Goal: Contribute content: Contribute content

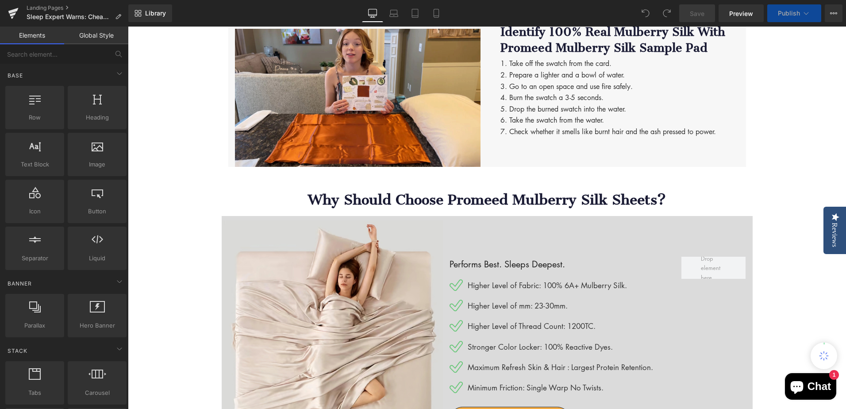
scroll to position [1505, 0]
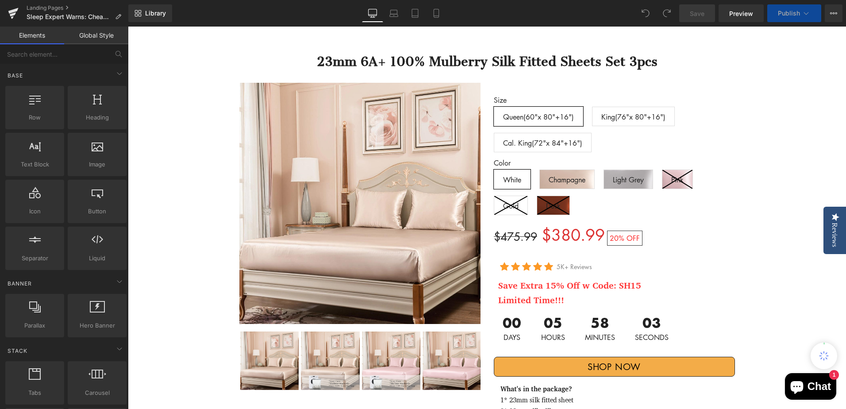
click at [565, 278] on strong "Save Extra 15% Off w Code: SH15" at bounding box center [569, 285] width 143 height 15
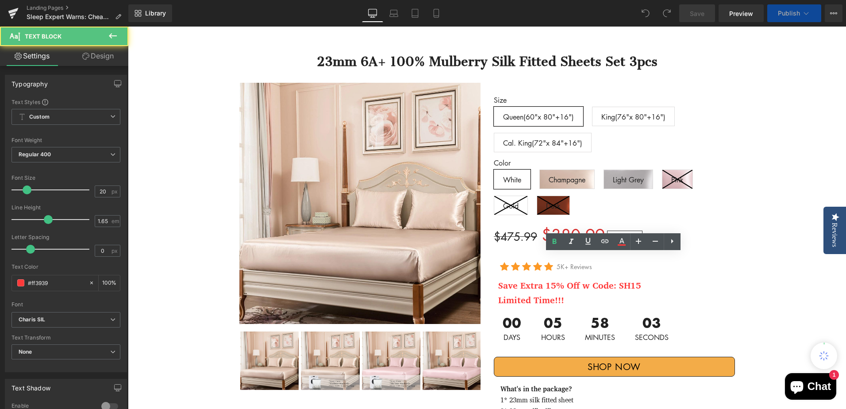
click at [549, 278] on strong "Save Extra 15% Off w Code: SH15" at bounding box center [569, 285] width 143 height 15
drag, startPoint x: 543, startPoint y: 260, endPoint x: 551, endPoint y: 259, distance: 8.0
click at [551, 278] on strong "Save Extra 15% Off w Code: SH15" at bounding box center [569, 285] width 143 height 15
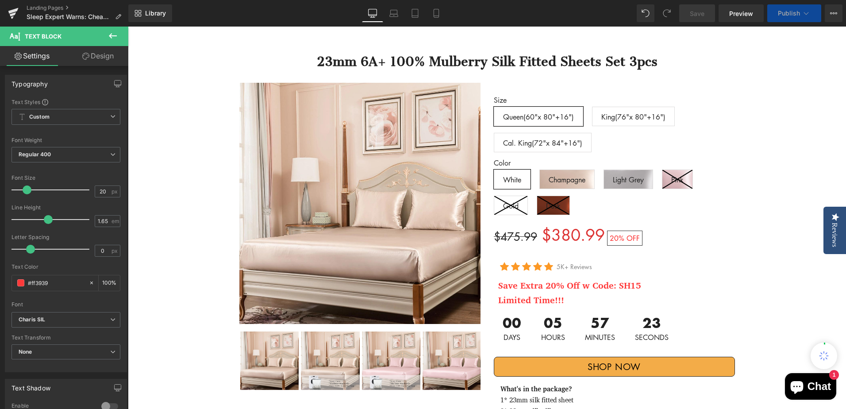
click at [627, 278] on div "Save Extra 20% Off w Code: SH15 Text Block" at bounding box center [616, 285] width 237 height 15
drag, startPoint x: 616, startPoint y: 262, endPoint x: 640, endPoint y: 260, distance: 24.4
click at [640, 278] on p "Save Extra 20% Off w Code: SH15" at bounding box center [616, 285] width 237 height 15
click at [621, 278] on strong "Save Extra 20% Off w Code: SH15" at bounding box center [569, 285] width 143 height 15
click at [624, 278] on strong "Save Extra 20% Off w Code: SH15" at bounding box center [569, 285] width 143 height 15
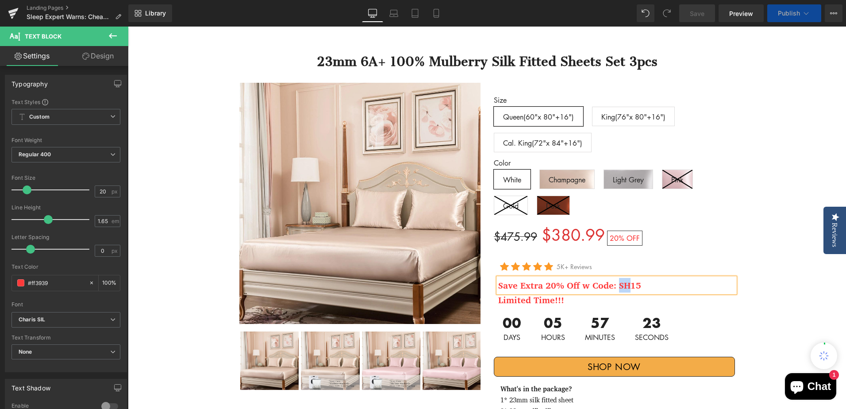
drag, startPoint x: 615, startPoint y: 261, endPoint x: 623, endPoint y: 261, distance: 8.0
click at [623, 278] on strong "Save Extra 20% Off w Code: SH15" at bounding box center [569, 285] width 143 height 15
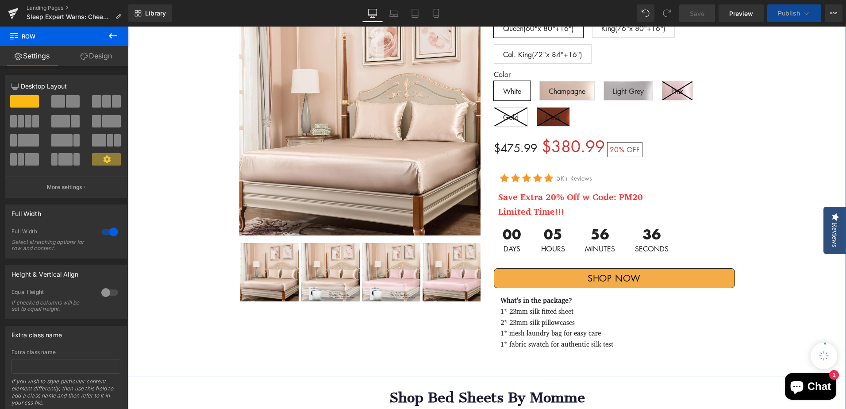
scroll to position [1549, 0]
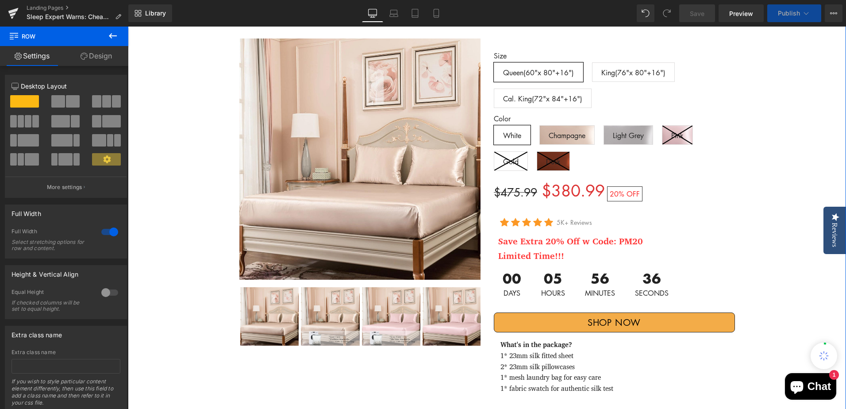
click at [553, 234] on strong "Save Extra 20% Off w Code: PM20" at bounding box center [570, 241] width 145 height 15
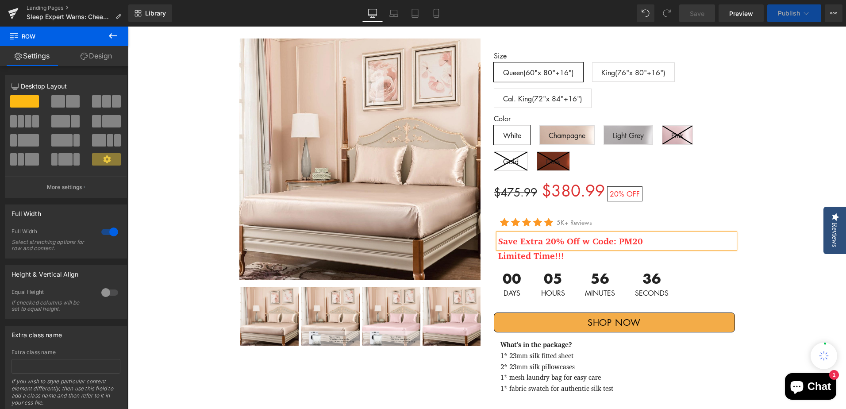
click at [539, 248] on strong "Limited Time!!!" at bounding box center [531, 255] width 66 height 15
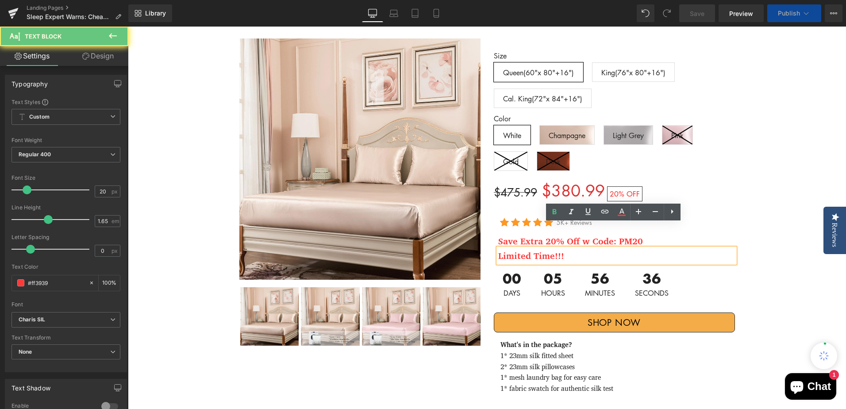
click at [678, 263] on div "00 Days 05 Hours 56 Minutes 36 Seconds" at bounding box center [614, 284] width 241 height 42
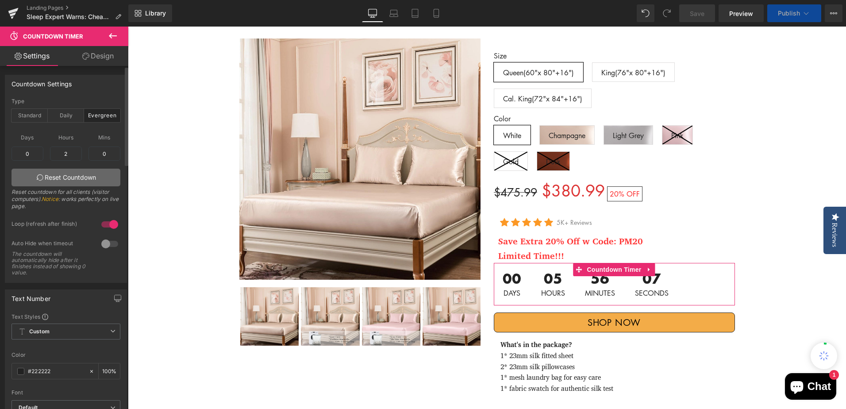
type input "2"
click at [108, 176] on link "Reset Countdown" at bounding box center [66, 178] width 109 height 18
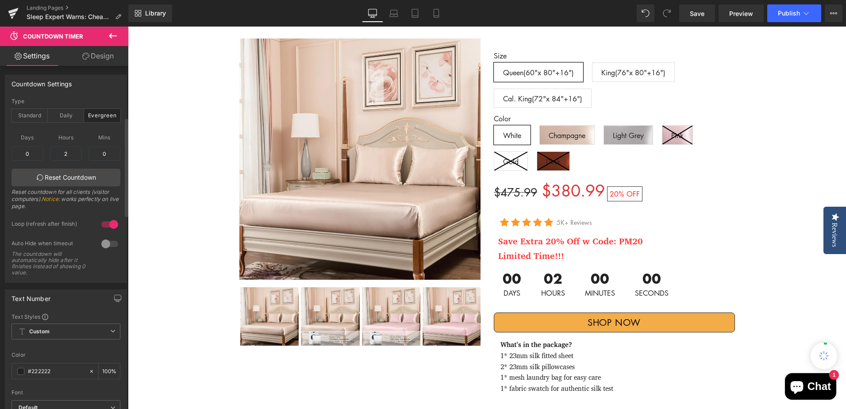
scroll to position [177, 0]
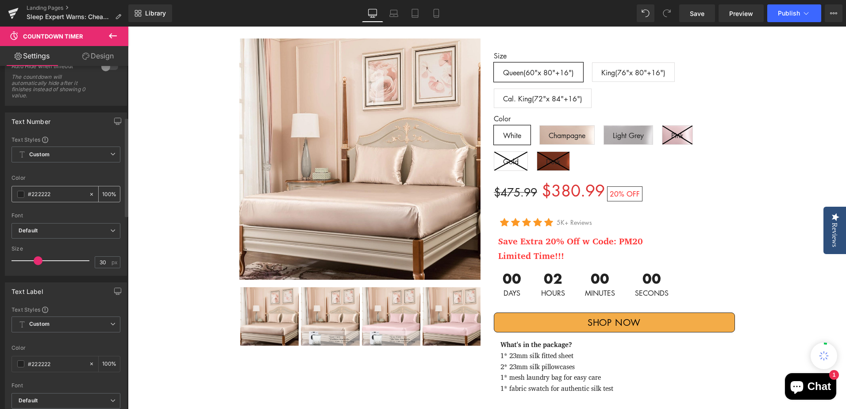
click at [59, 194] on input "#222222" at bounding box center [56, 194] width 57 height 10
click at [19, 194] on span at bounding box center [20, 194] width 7 height 7
click at [9, 191] on div "Text Styles Custom Custom Setup Global Style Custom Setup Global Style rgb(34, …" at bounding box center [65, 205] width 121 height 139
paste input "fc0707"
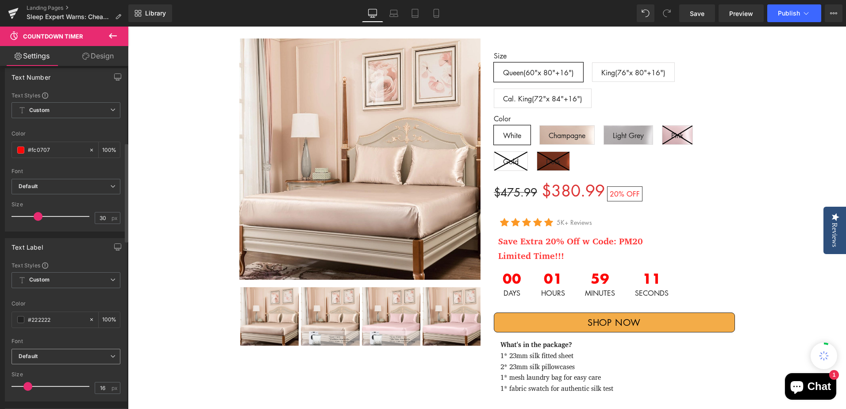
scroll to position [266, 0]
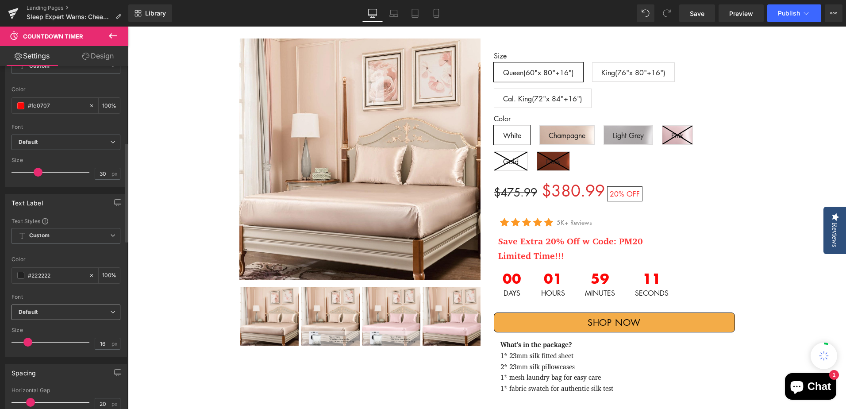
type input "#fc0707"
click at [39, 311] on b "Default" at bounding box center [65, 313] width 92 height 8
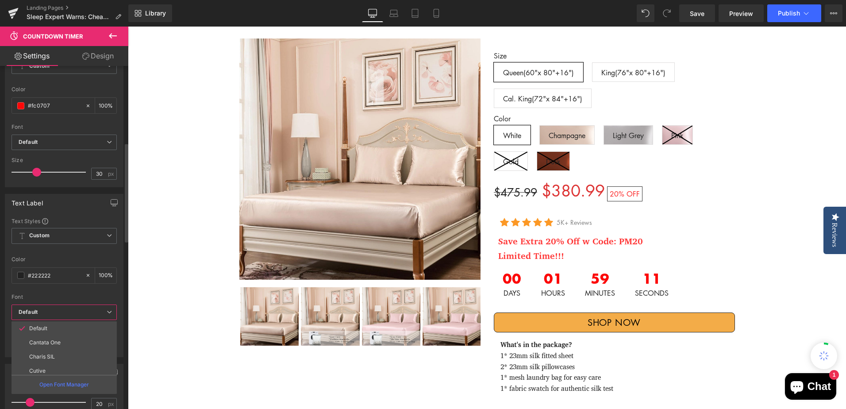
click at [54, 291] on div at bounding box center [64, 291] width 105 height 6
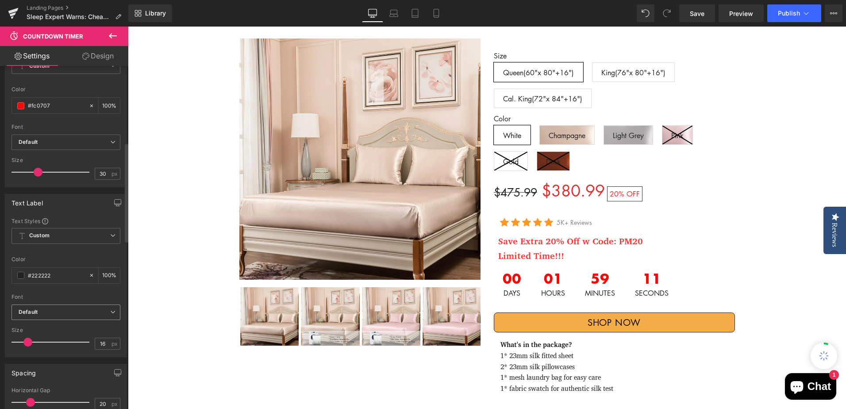
click at [52, 317] on span "Default" at bounding box center [66, 312] width 109 height 15
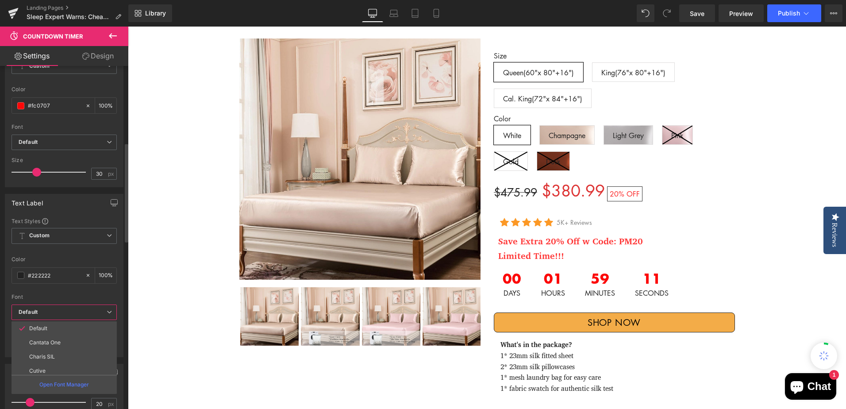
click at [53, 297] on div "Font" at bounding box center [64, 297] width 105 height 6
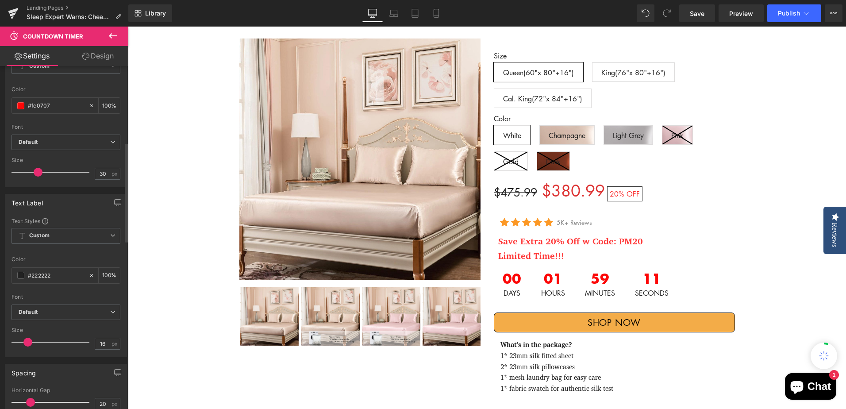
drag, startPoint x: 54, startPoint y: 278, endPoint x: 46, endPoint y: 290, distance: 14.3
click at [13, 274] on div "#222222" at bounding box center [50, 275] width 77 height 15
paste input "fc0707"
type input "#fc0707"
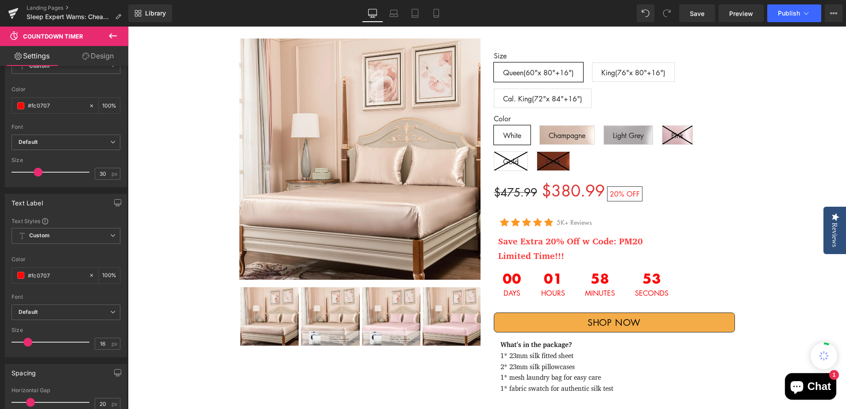
click at [557, 248] on strong "Limited Time!!!" at bounding box center [531, 255] width 66 height 15
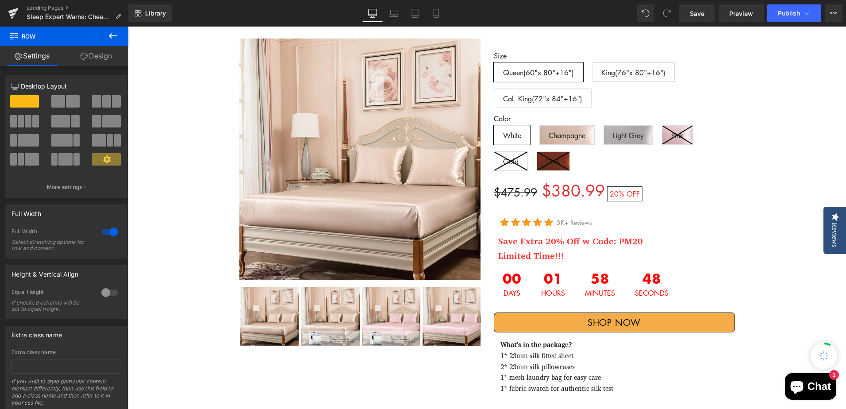
click at [575, 248] on p "Limited Time!!!" at bounding box center [616, 255] width 237 height 15
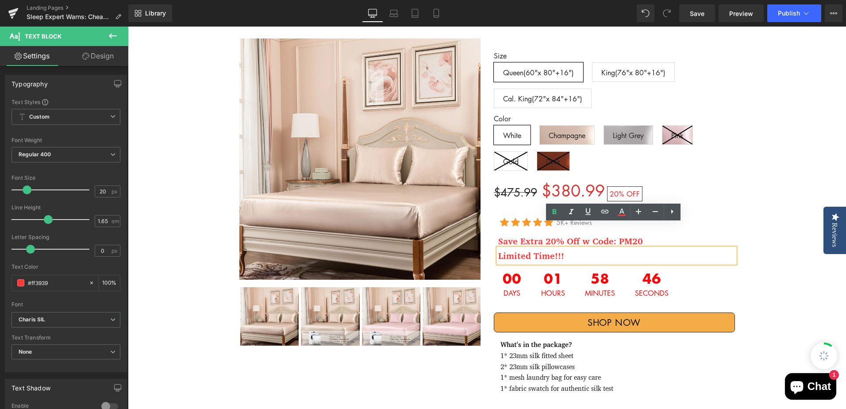
click at [734, 197] on div "Size Queen(60"x 80"+16") King(76"x 80"+16") Cal. King(72"x 84"+16") Color White…" at bounding box center [614, 219] width 255 height 360
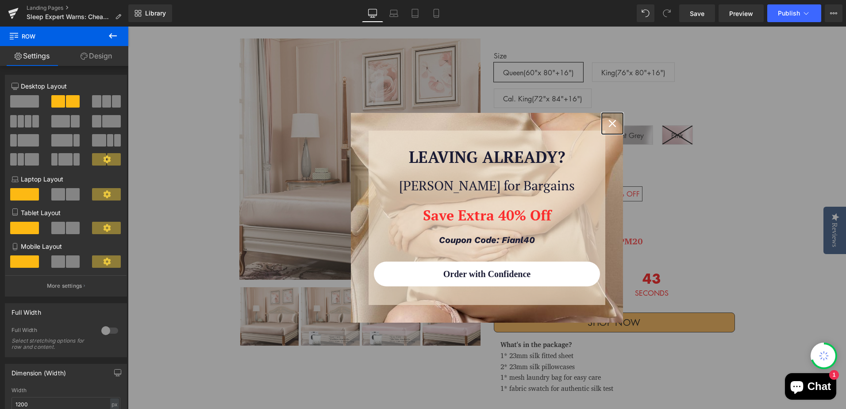
click at [609, 122] on icon "close icon" at bounding box center [612, 123] width 7 height 7
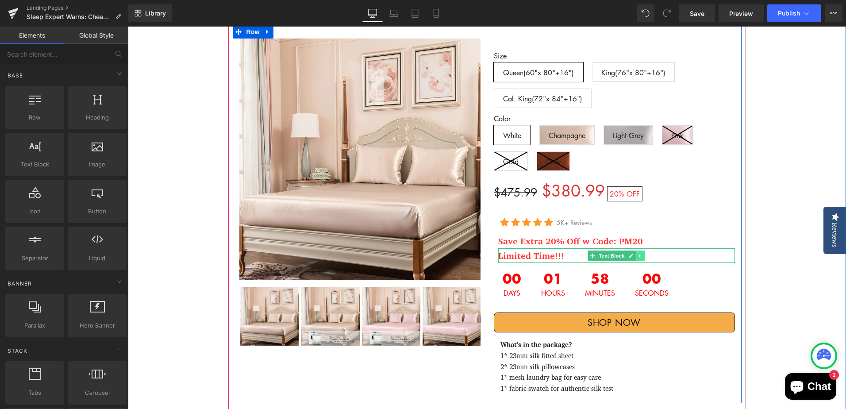
click at [640, 251] on link at bounding box center [640, 256] width 9 height 11
click at [643, 253] on icon at bounding box center [645, 255] width 5 height 5
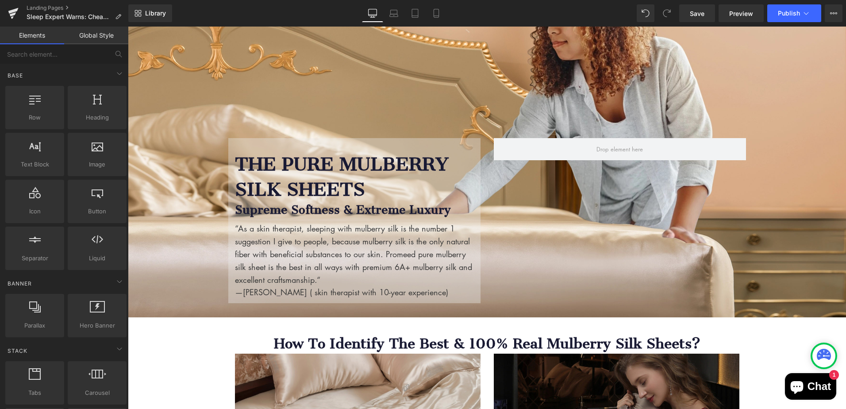
scroll to position [0, 0]
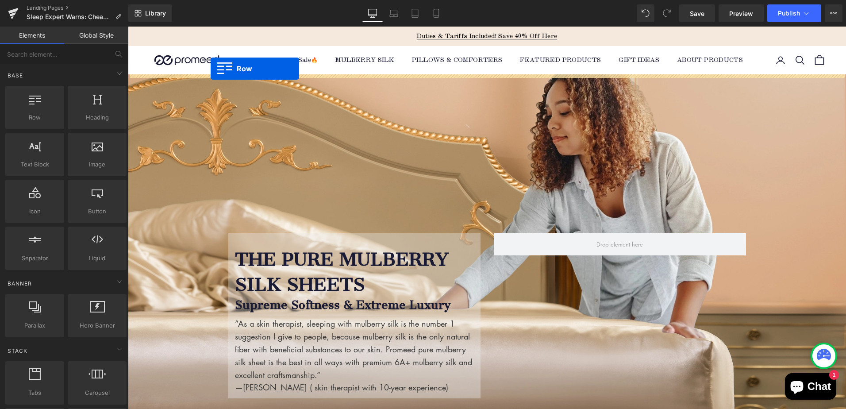
drag, startPoint x: 166, startPoint y: 144, endPoint x: 211, endPoint y: 69, distance: 87.7
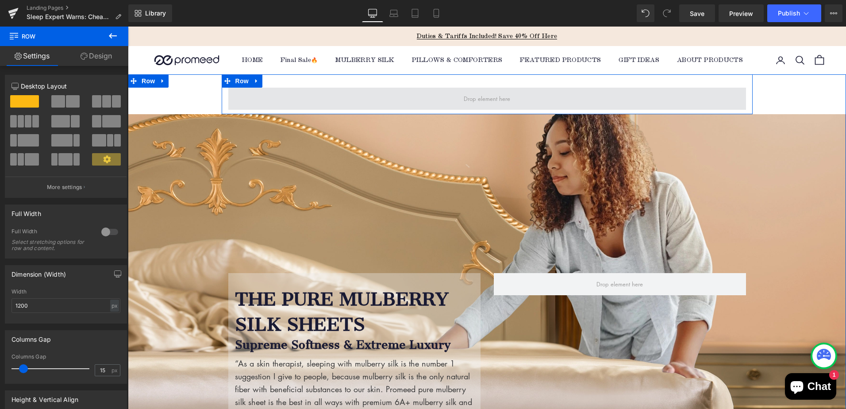
click at [294, 95] on span at bounding box center [487, 99] width 518 height 22
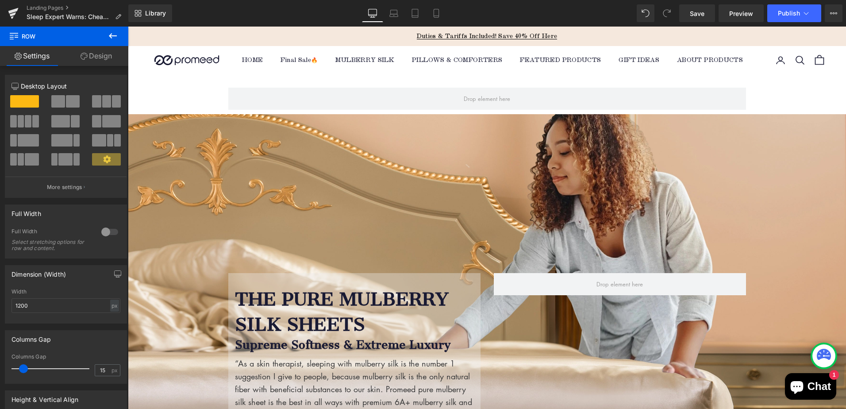
drag, startPoint x: 114, startPoint y: 36, endPoint x: 116, endPoint y: 57, distance: 20.8
click at [114, 36] on icon at bounding box center [113, 35] width 8 height 5
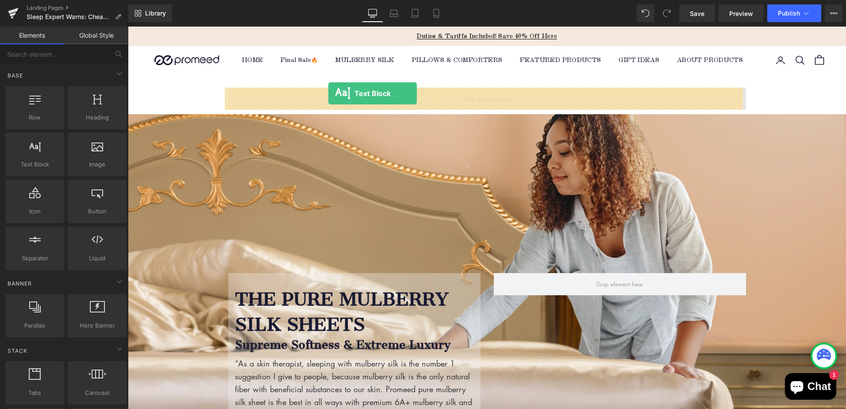
drag, startPoint x: 320, startPoint y: 103, endPoint x: 328, endPoint y: 93, distance: 12.9
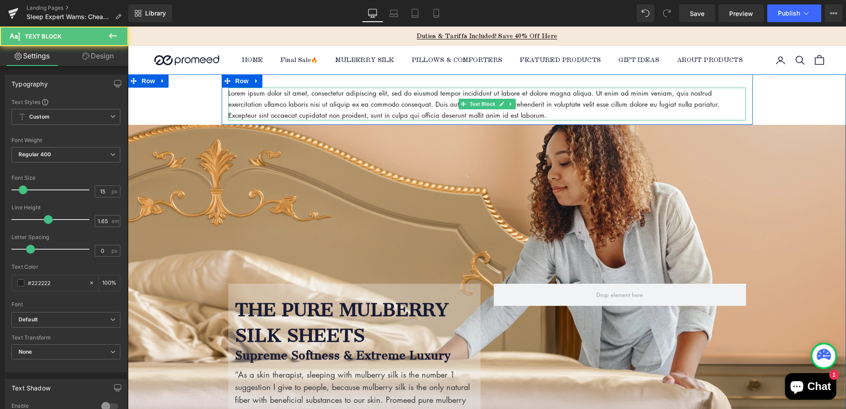
click at [293, 96] on p "Lorem ipsum dolor sit amet, consectetur adipiscing elit, sed do eiusmod tempor …" at bounding box center [487, 104] width 518 height 33
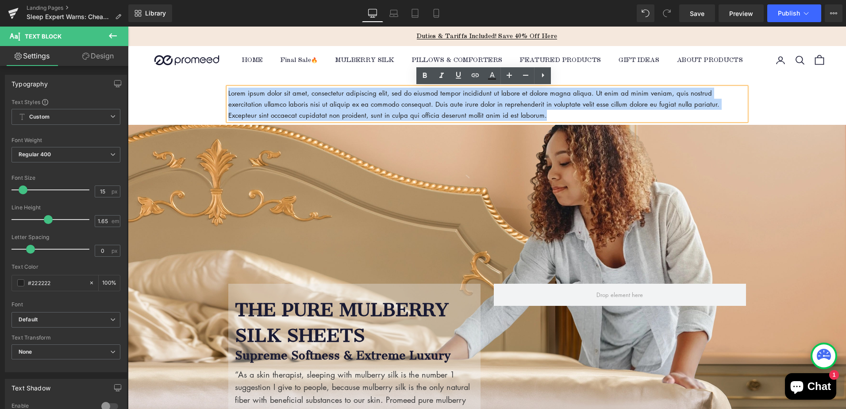
drag, startPoint x: 225, startPoint y: 93, endPoint x: 519, endPoint y: 115, distance: 294.8
click at [519, 115] on p "Lorem ipsum dolor sit amet, consectetur adipiscing elit, sed do eiusmod tempor …" at bounding box center [487, 104] width 518 height 33
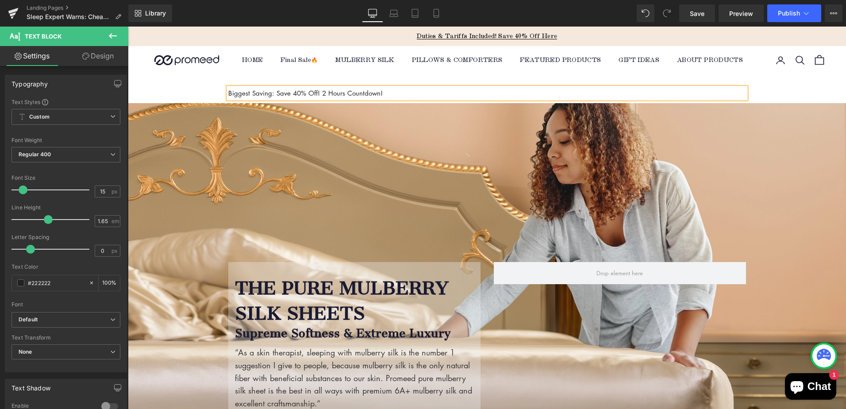
click at [222, 92] on div "Biggest Saving: Save 40% Off! 2 Hours Countdown! Text Block" at bounding box center [487, 93] width 531 height 11
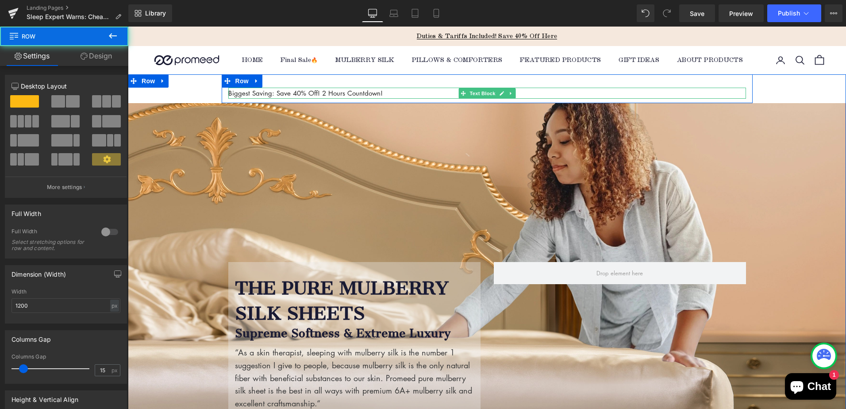
click at [418, 95] on p "Biggest Saving: Save 40% Off! 2 Hours Countdown!" at bounding box center [487, 93] width 518 height 11
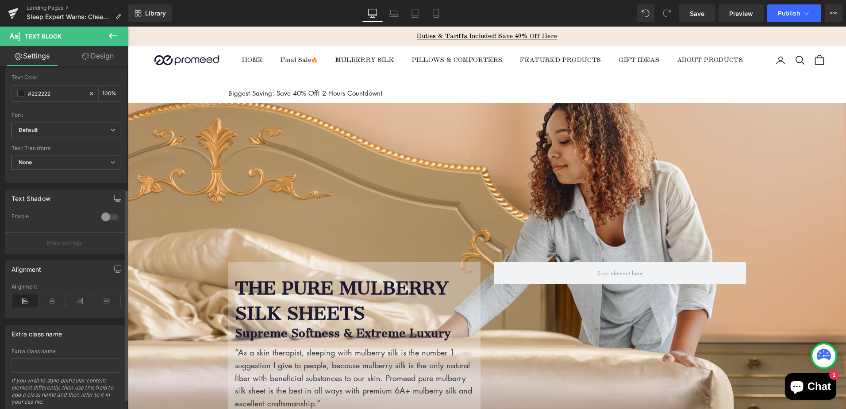
scroll to position [217, 0]
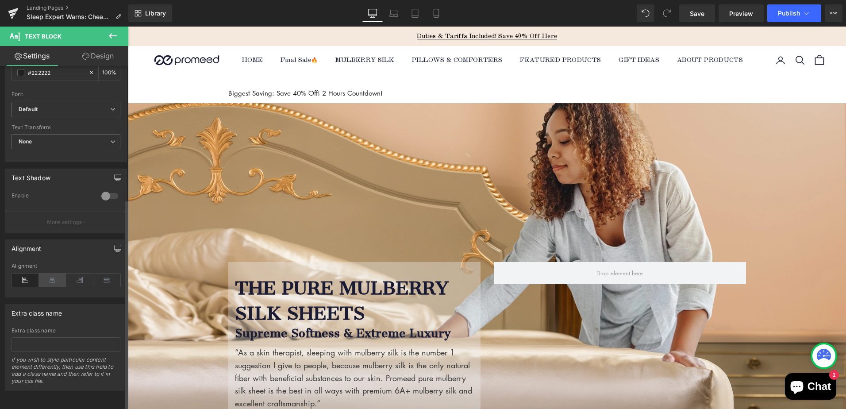
click at [55, 274] on icon at bounding box center [52, 280] width 27 height 13
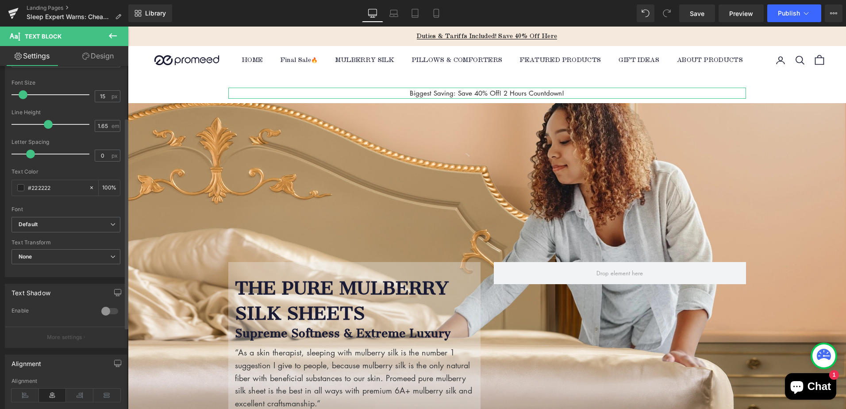
scroll to position [84, 0]
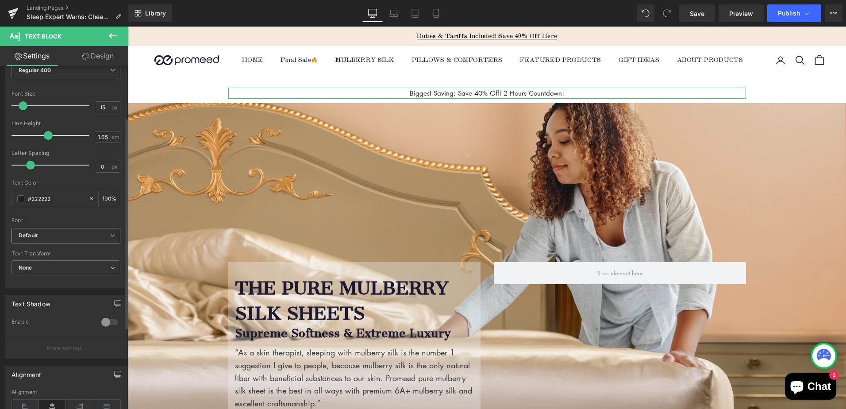
click at [55, 233] on b "Default" at bounding box center [65, 236] width 92 height 8
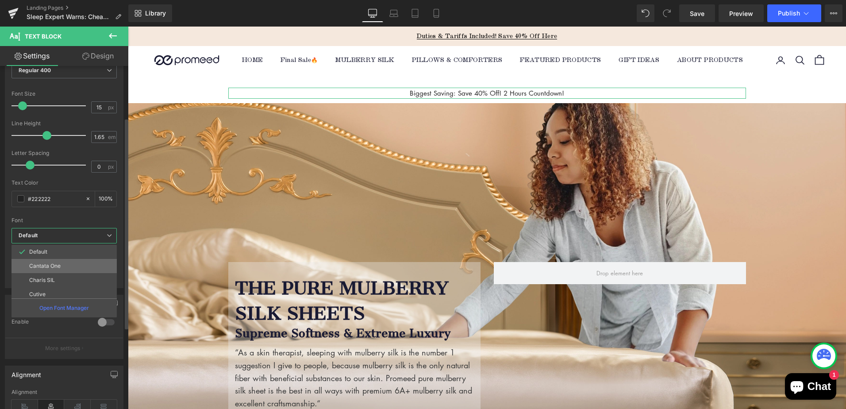
click at [50, 263] on p "Cantata One" at bounding box center [44, 266] width 31 height 6
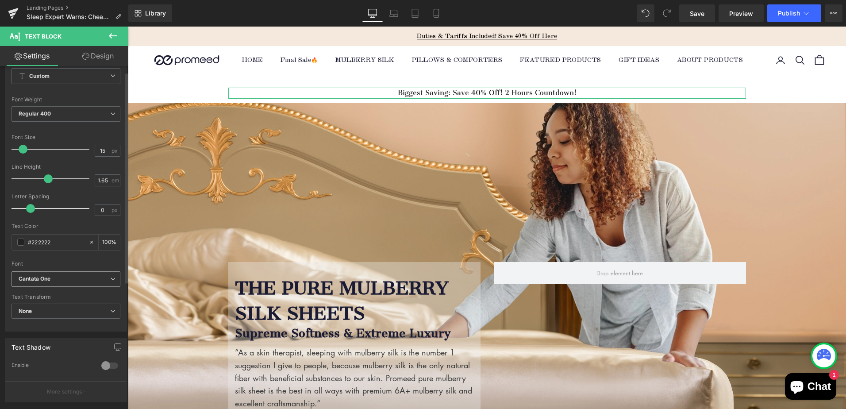
scroll to position [0, 0]
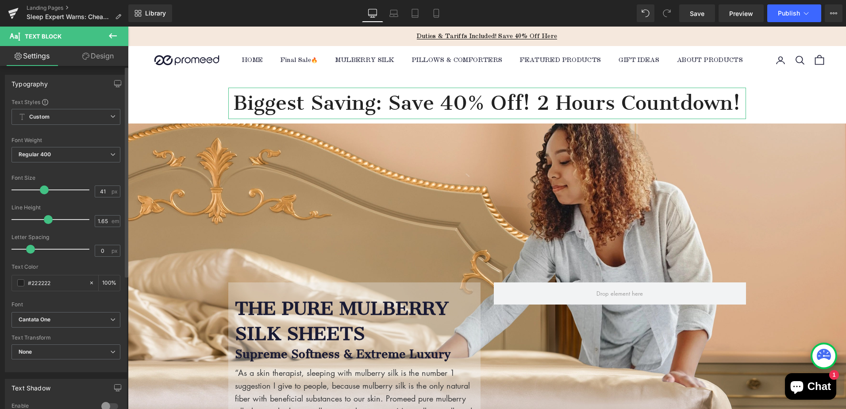
type input "40"
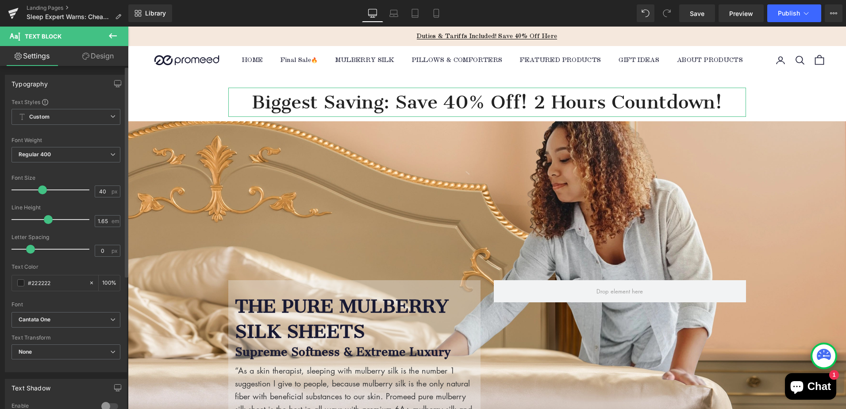
drag, startPoint x: 24, startPoint y: 191, endPoint x: 40, endPoint y: 191, distance: 16.4
click at [40, 191] on span at bounding box center [42, 189] width 9 height 9
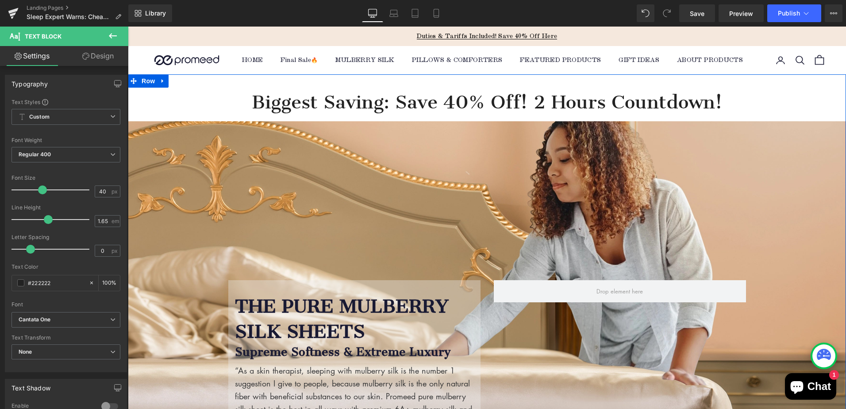
click at [187, 102] on div "Biggest Saving: Save 40% Off! 2 Hours Countdown! Text Block Row The Pure Mulber…" at bounding box center [487, 266] width 718 height 385
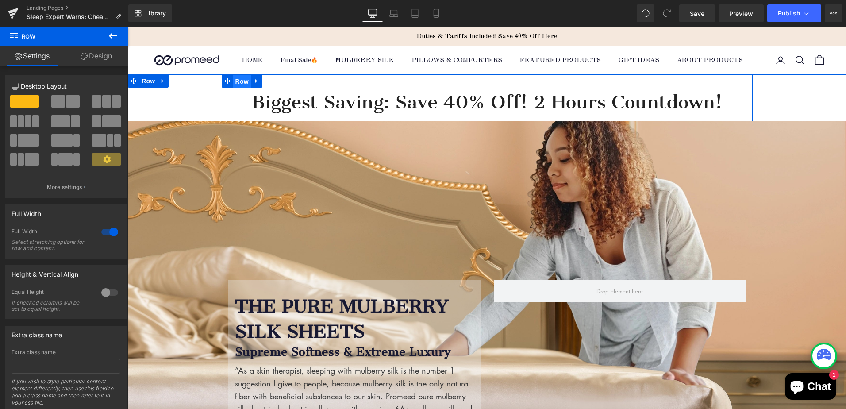
click at [234, 81] on span "Row" at bounding box center [242, 81] width 18 height 13
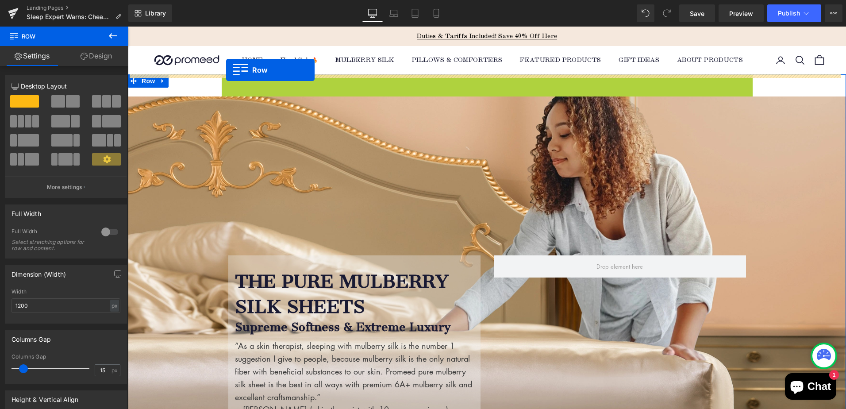
drag, startPoint x: 224, startPoint y: 79, endPoint x: 226, endPoint y: 70, distance: 9.7
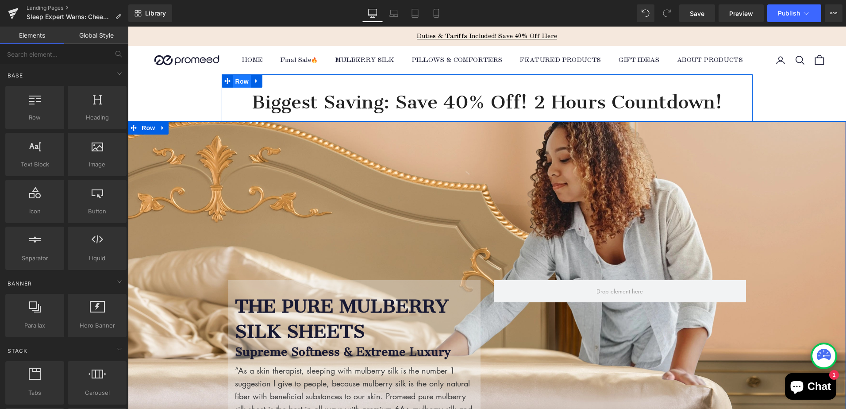
click at [235, 81] on span "Row" at bounding box center [242, 81] width 18 height 13
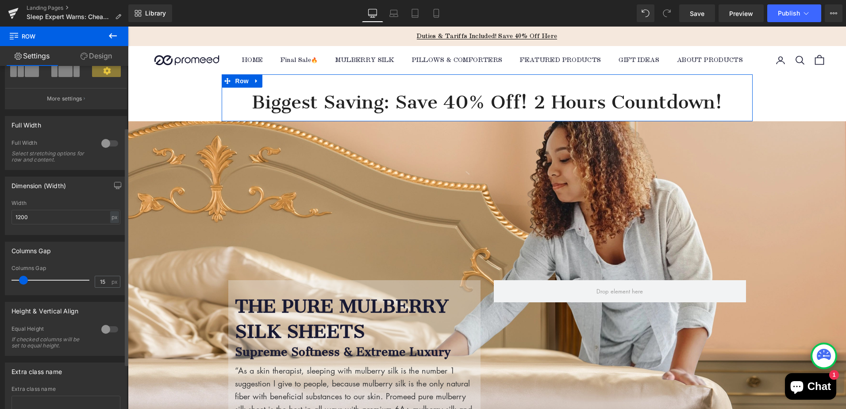
click at [100, 141] on div at bounding box center [109, 143] width 21 height 14
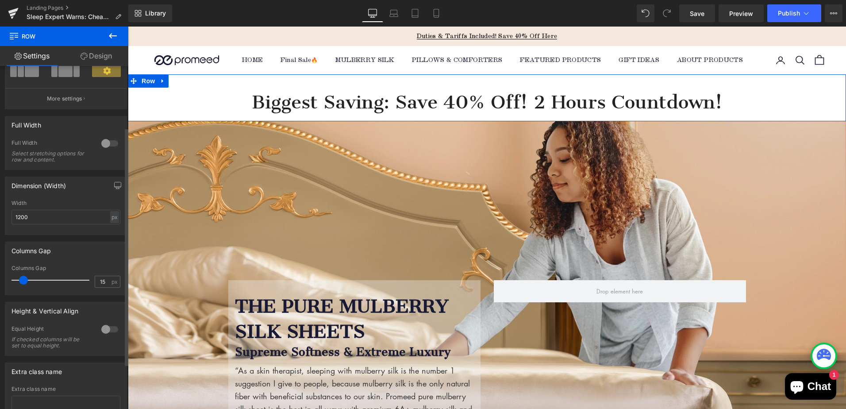
scroll to position [28, 0]
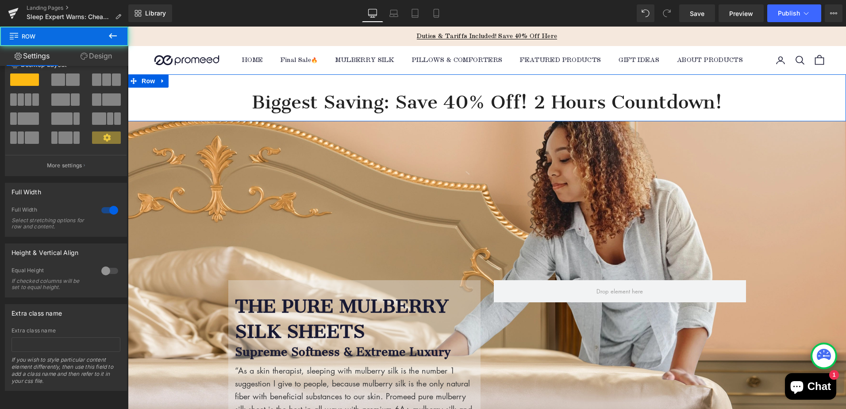
click at [243, 83] on div "Biggest Saving: Save 40% Off! 2 Hours Countdown! Text Block Row" at bounding box center [487, 97] width 718 height 47
click at [100, 59] on link "Design" at bounding box center [96, 56] width 64 height 20
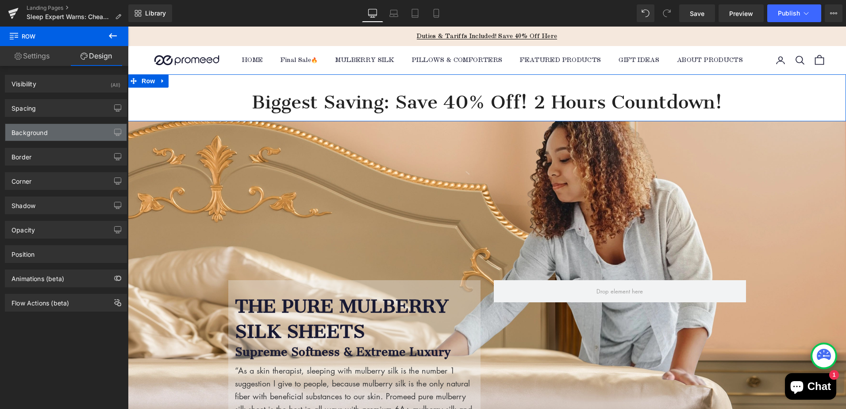
type input "transparent"
type input "0"
click at [33, 136] on div "Background" at bounding box center [30, 130] width 36 height 12
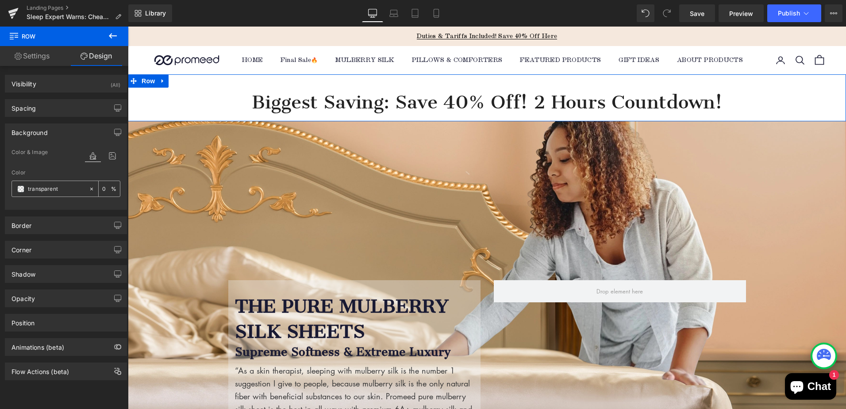
click at [23, 190] on span at bounding box center [20, 188] width 7 height 7
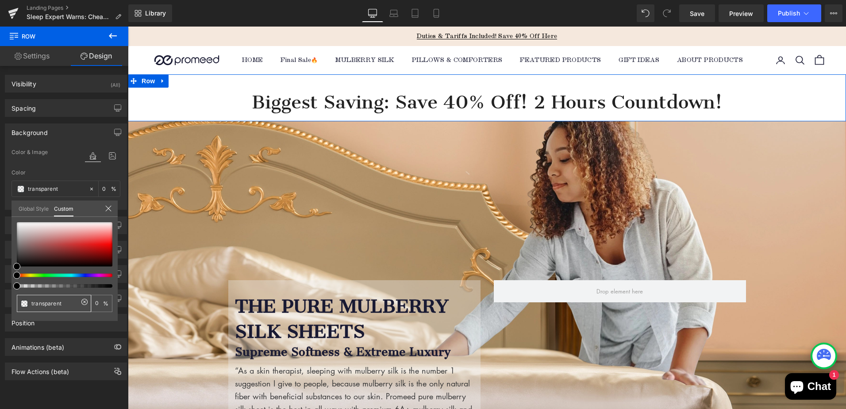
click at [41, 301] on input "transparent" at bounding box center [54, 303] width 47 height 9
paste input "#f4ac38"
type input "[PERSON_NAME]#f4ac38sparent"
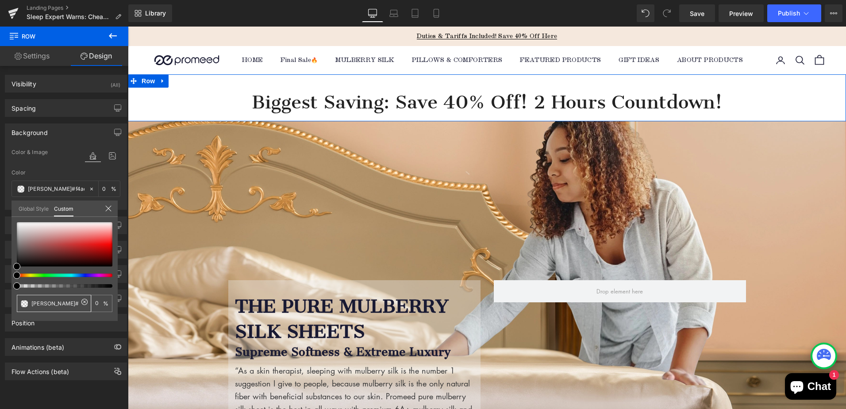
click at [85, 302] on icon at bounding box center [84, 302] width 3 height 3
type input "none"
click at [59, 305] on input "none" at bounding box center [54, 303] width 47 height 9
drag, startPoint x: 59, startPoint y: 305, endPoint x: 26, endPoint y: 305, distance: 33.6
click at [26, 305] on div "none" at bounding box center [54, 303] width 74 height 17
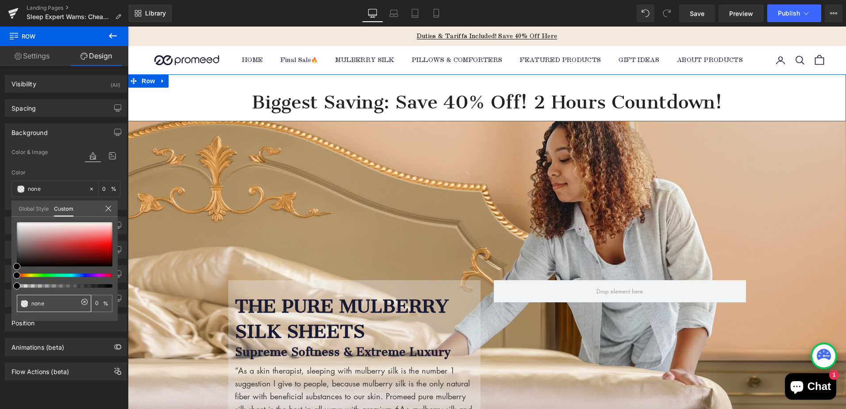
paste input "#f4ac38"
type input "#f4ac38"
type input "100"
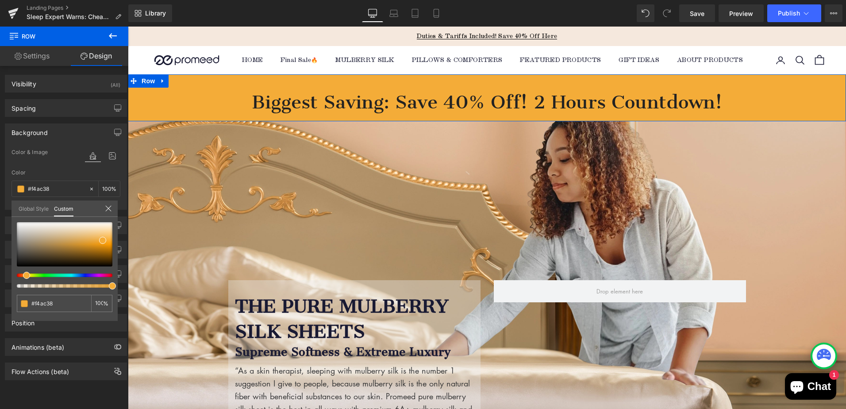
type input "#f4ac38"
type input "97"
type input "86"
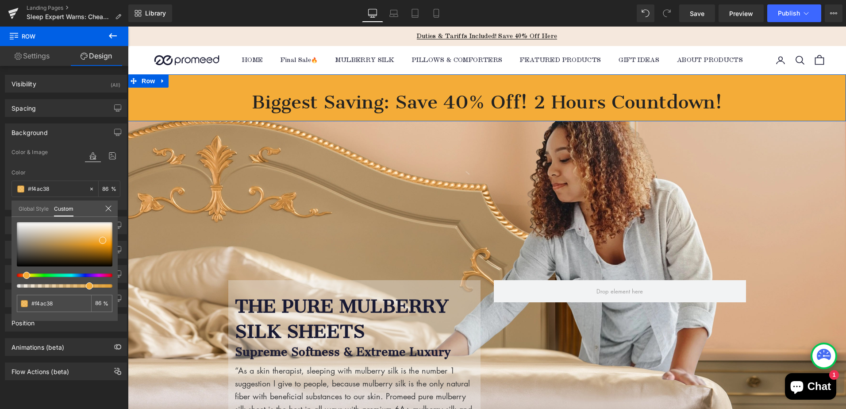
type input "73"
type input "70"
type input "67"
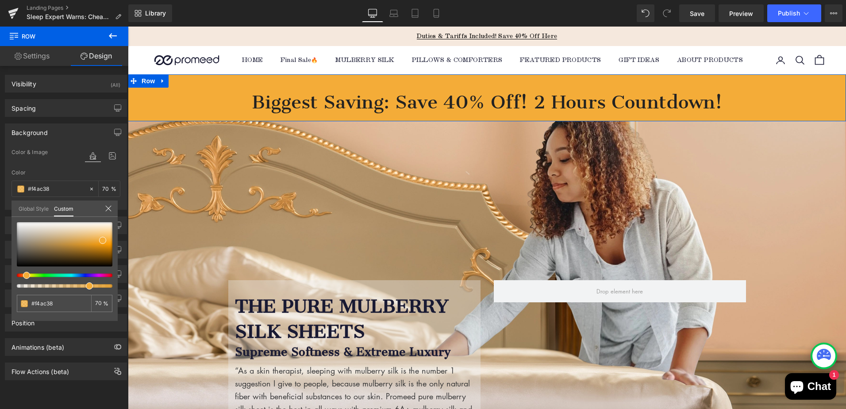
type input "67"
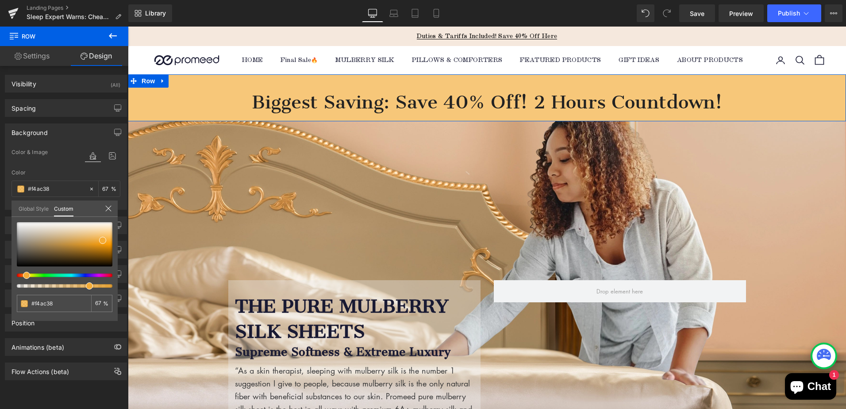
type input "64"
type input "62"
type input "60"
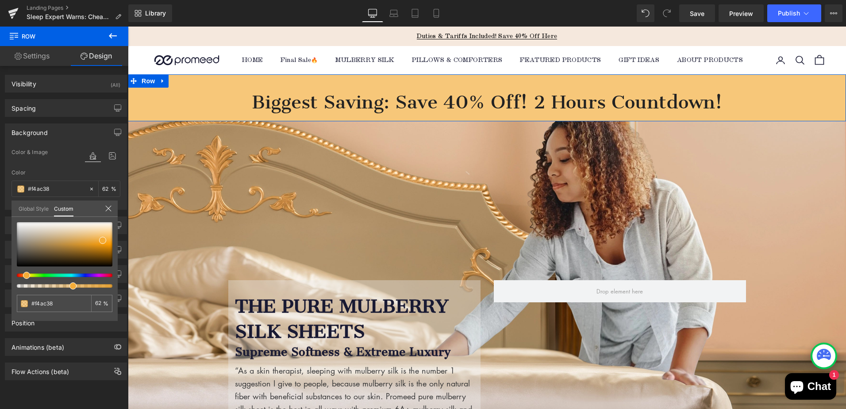
type input "60"
type input "58"
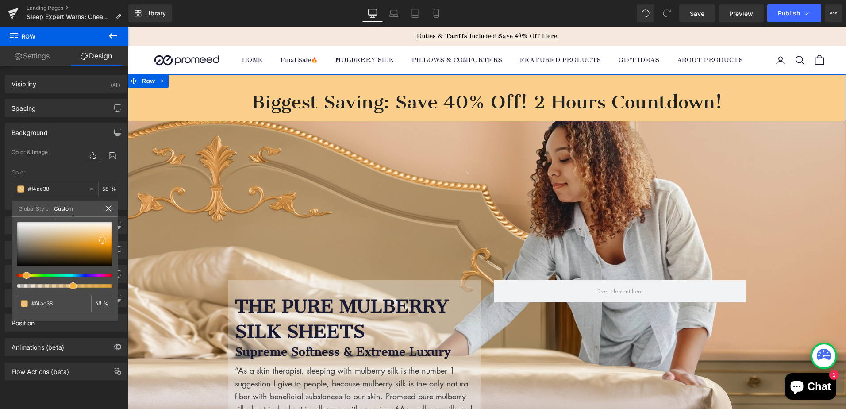
type input "57"
type input "56"
type input "55"
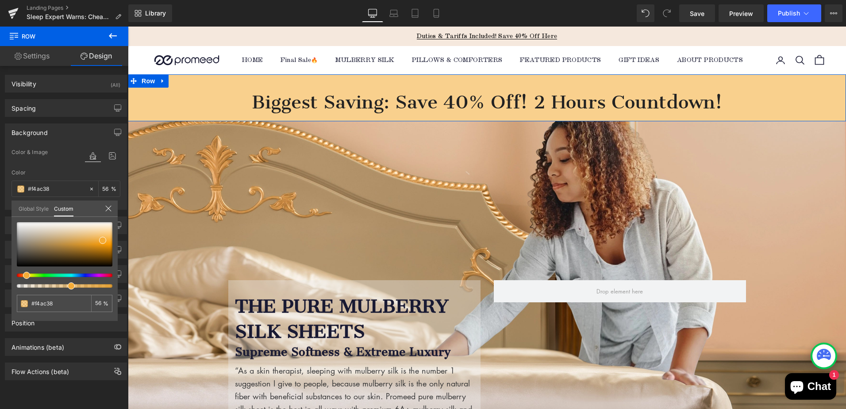
type input "55"
type input "53"
type input "51"
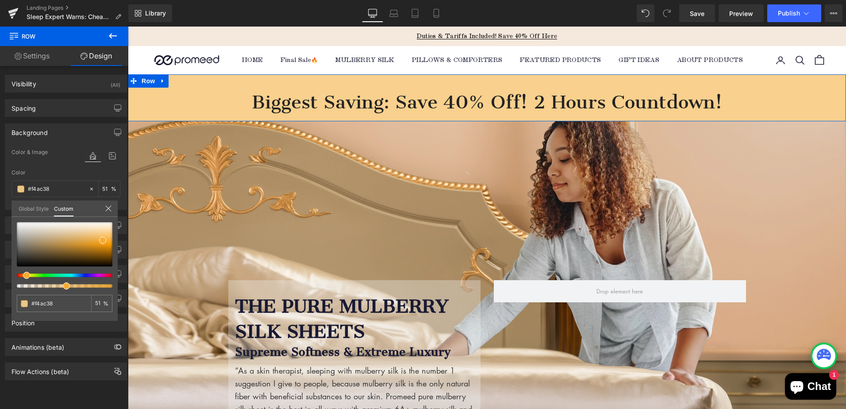
type input "49"
type input "48"
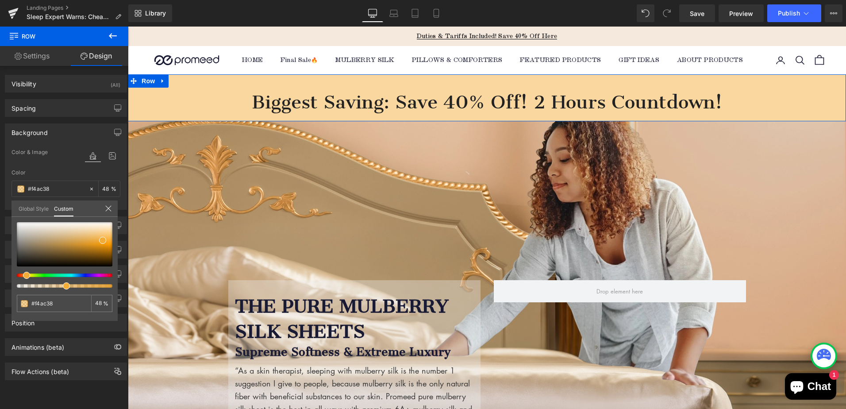
type input "46"
type input "44"
type input "43"
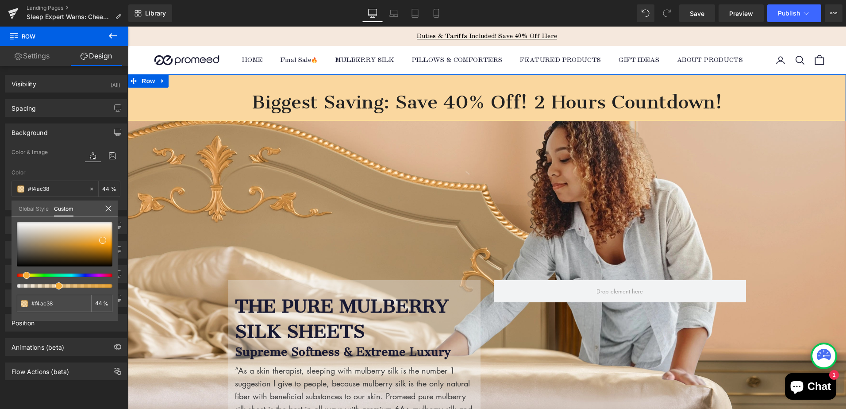
type input "43"
type input "42"
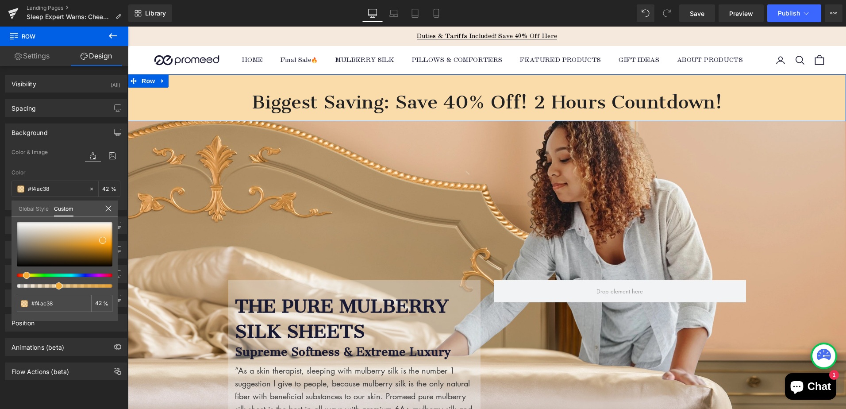
type input "41"
type input "39"
type input "38"
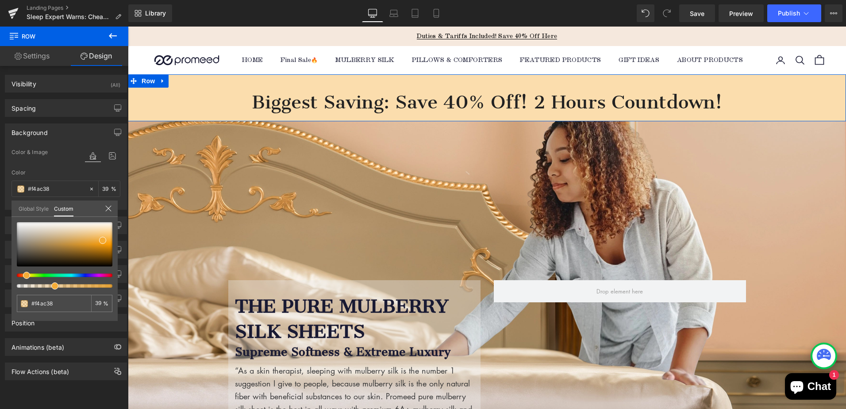
type input "38"
type input "37"
type input "36"
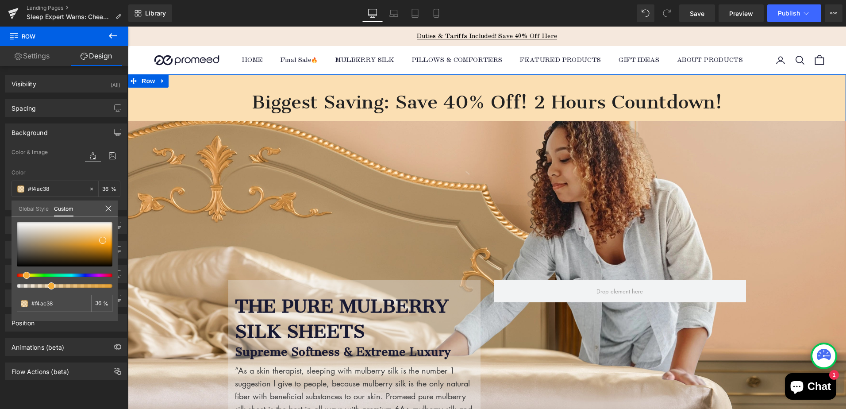
type input "35"
type input "34"
type input "33"
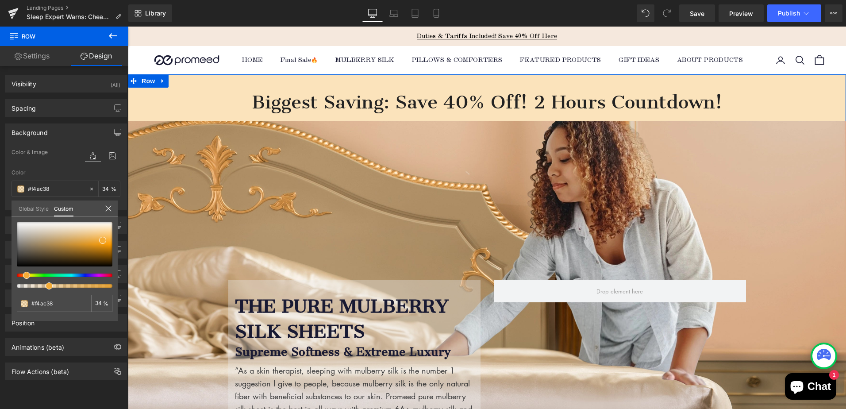
type input "33"
type input "32"
type input "31"
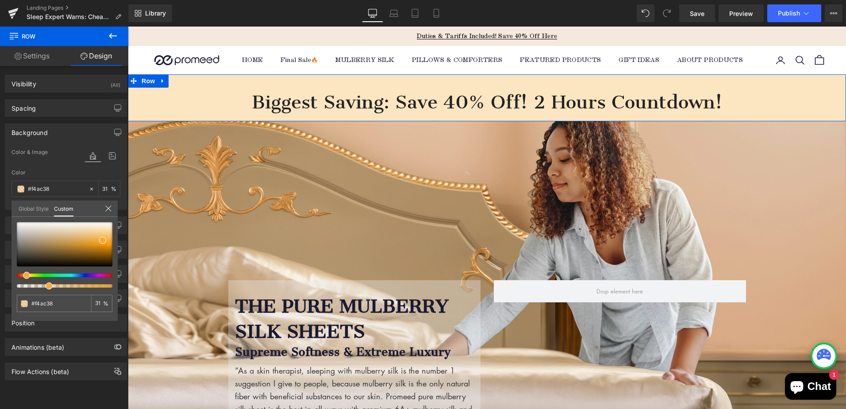
type input "30"
type input "29"
type input "27"
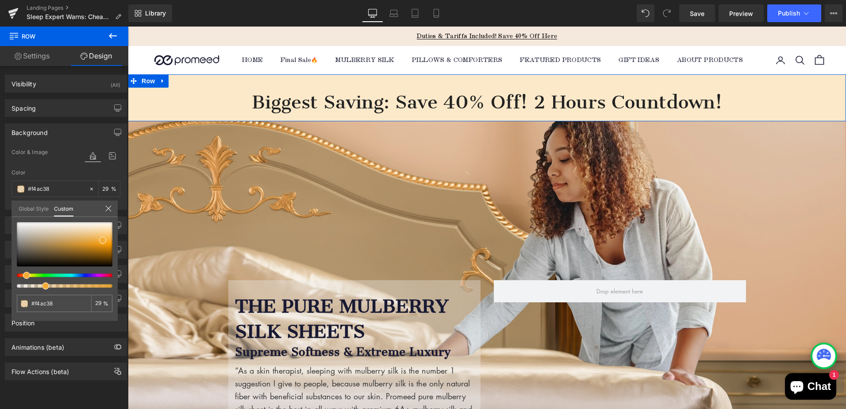
type input "27"
type input "24"
type input "23"
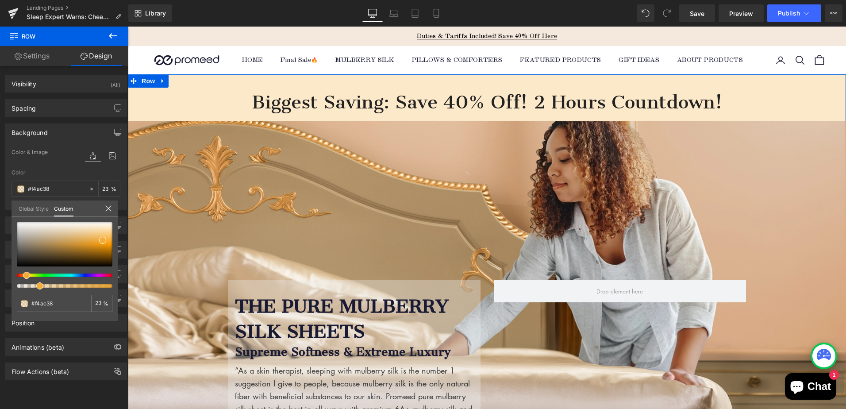
type input "21"
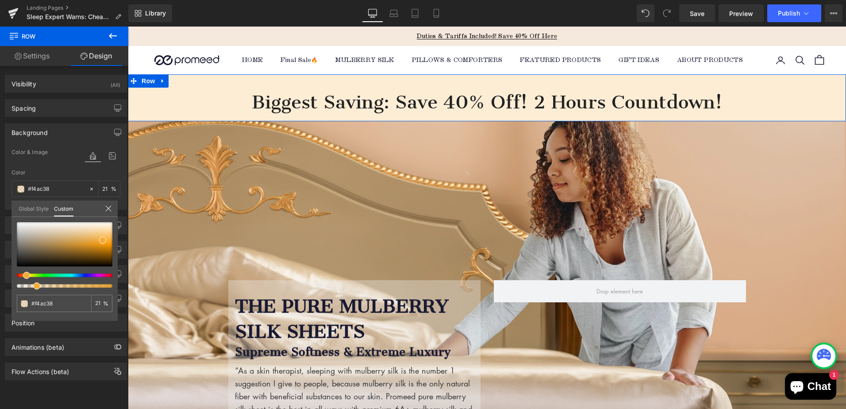
type input "20"
type input "19"
type input "20"
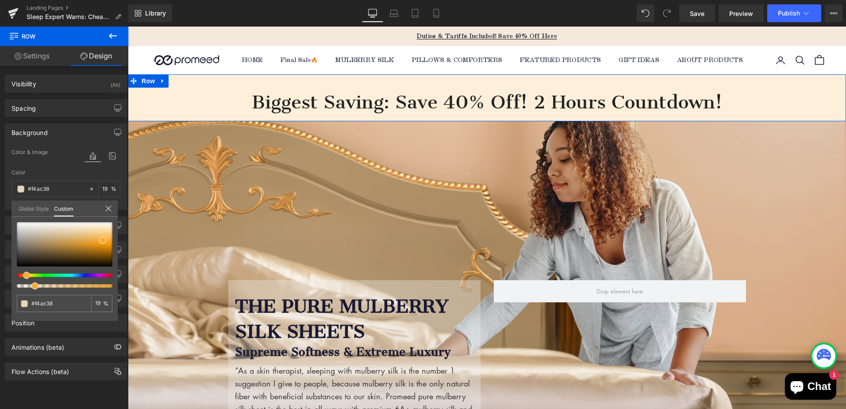
type input "20"
type input "23"
type input "28"
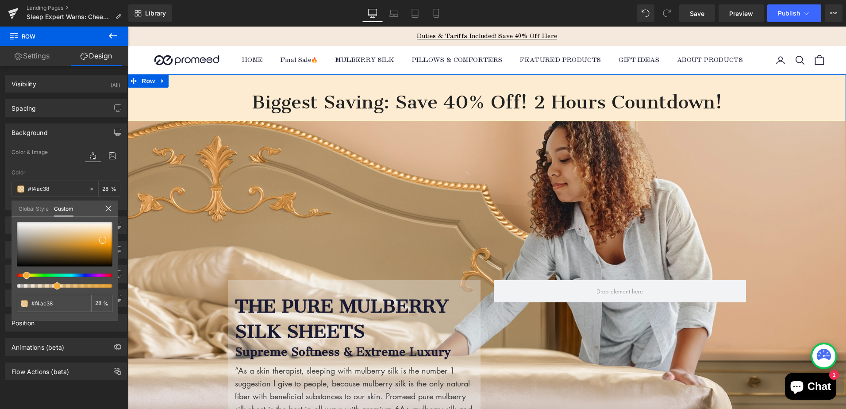
type input "39"
type input "45"
type input "53"
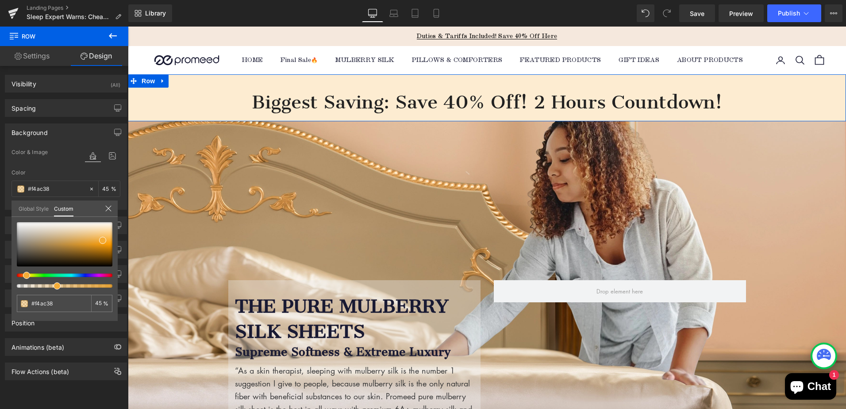
type input "53"
type input "61"
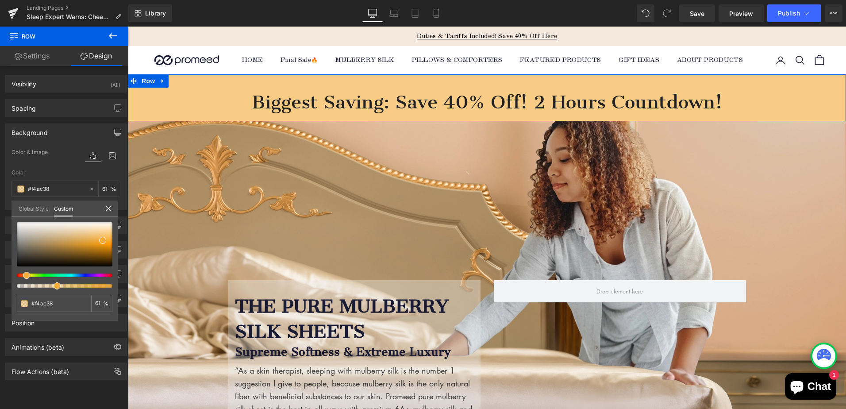
type input "74"
type input "82"
type input "90"
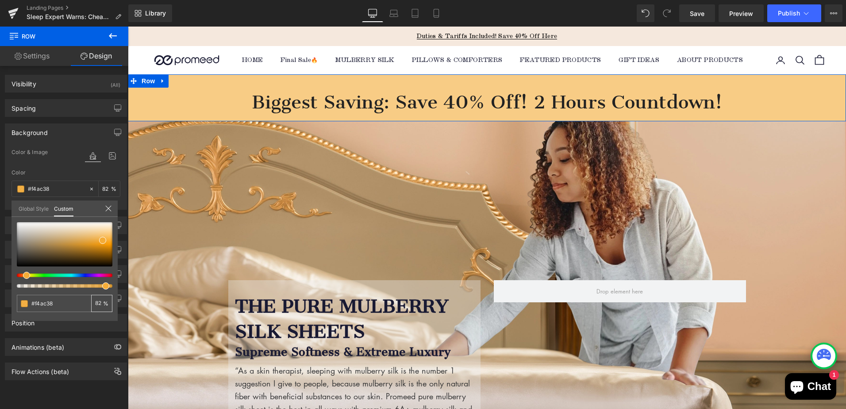
type input "90"
type input "95"
type input "98"
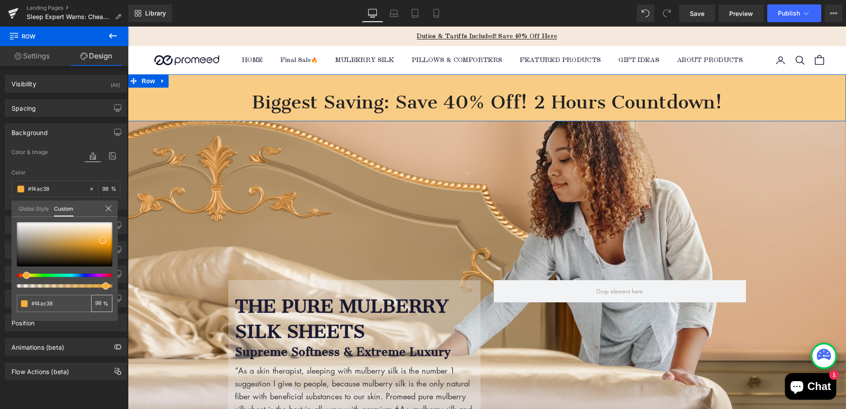
type input "100"
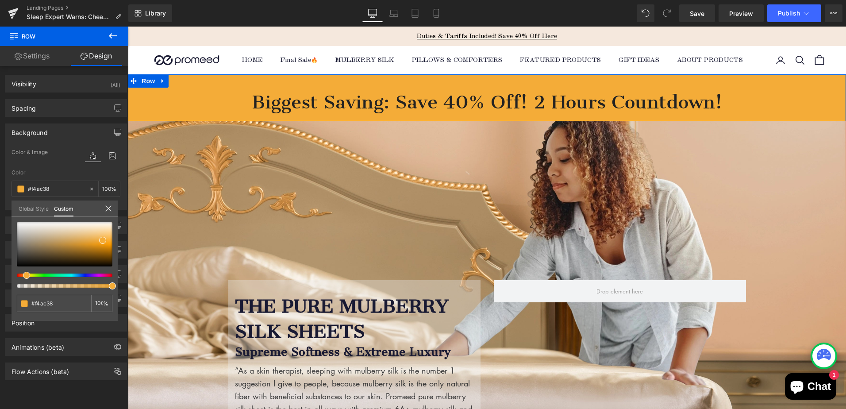
type input "98"
type input "92"
type input "82"
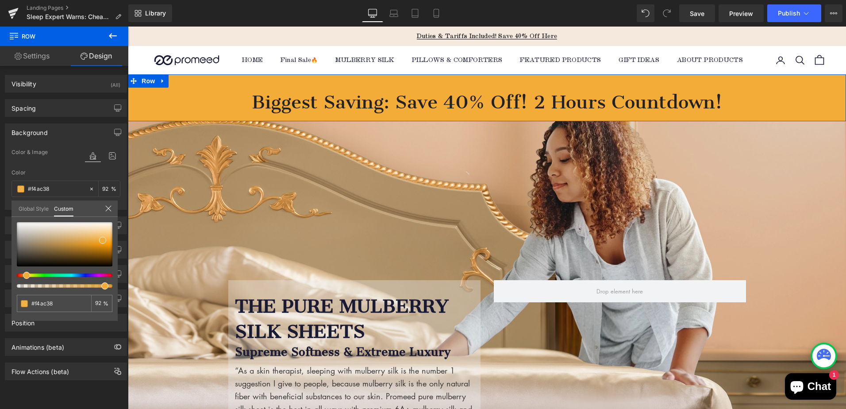
type input "82"
type input "75"
type input "69"
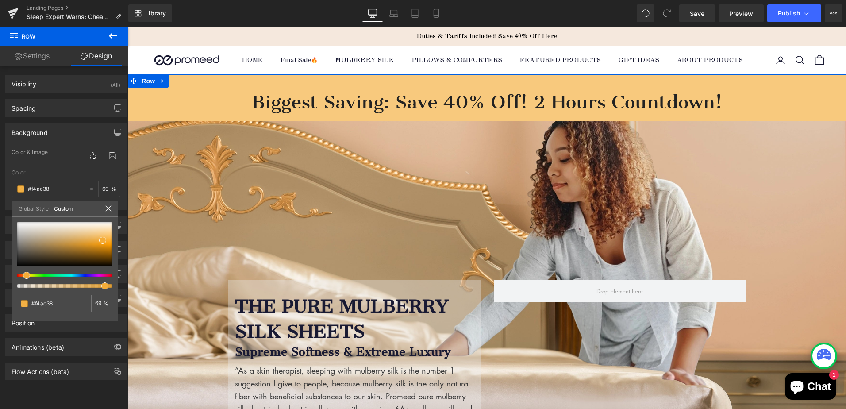
type input "65"
type input "61"
type input "57"
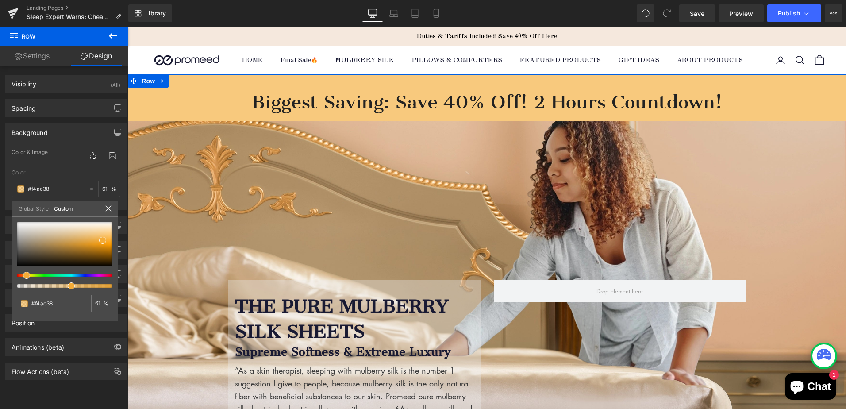
type input "57"
type input "53"
type input "49"
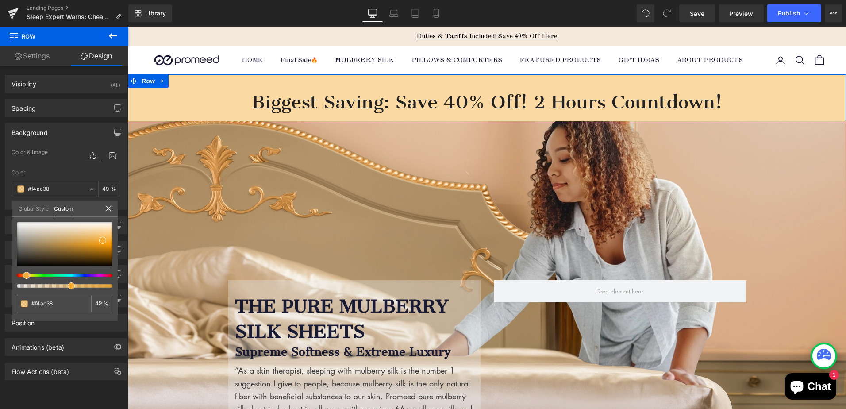
type input "46"
type input "44"
type input "42"
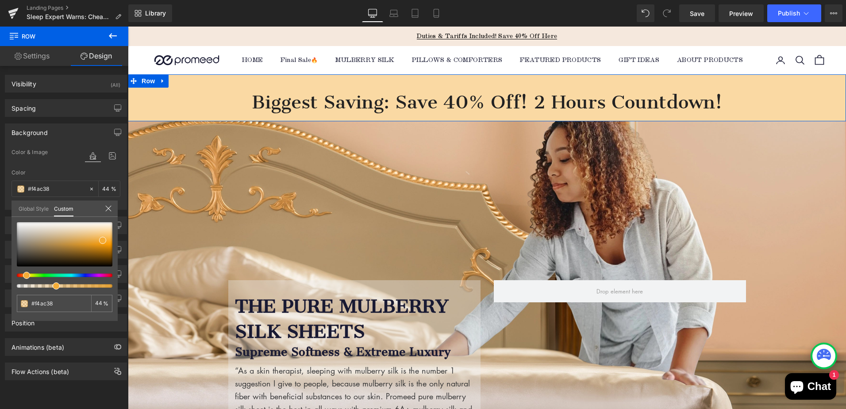
type input "42"
type input "38"
type input "33"
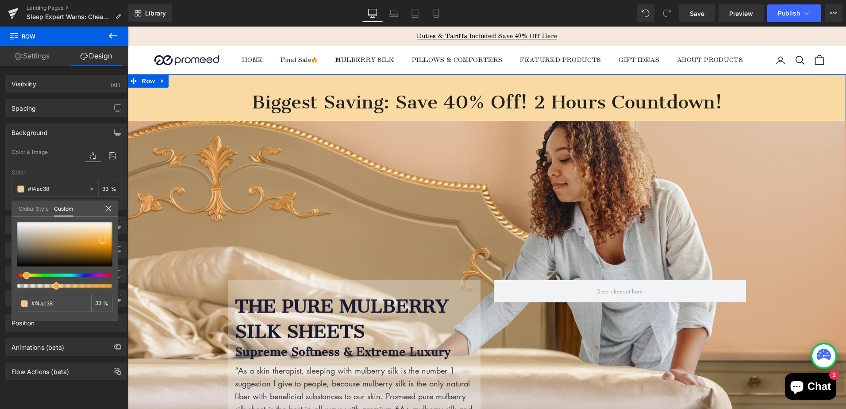
type input "31"
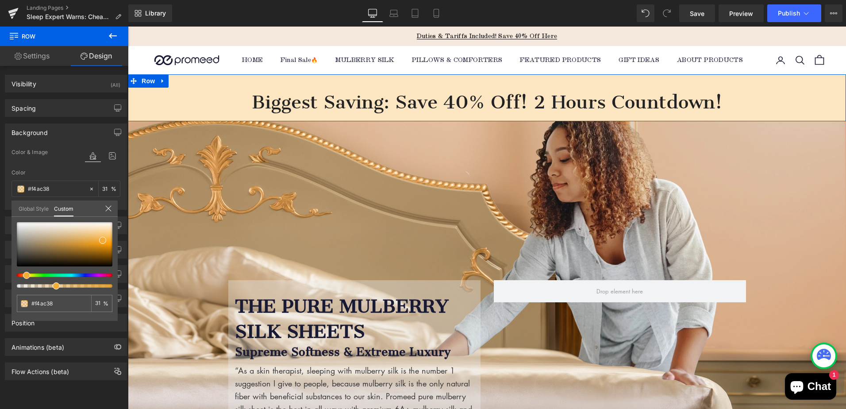
type input "23"
type input "18"
type input "15"
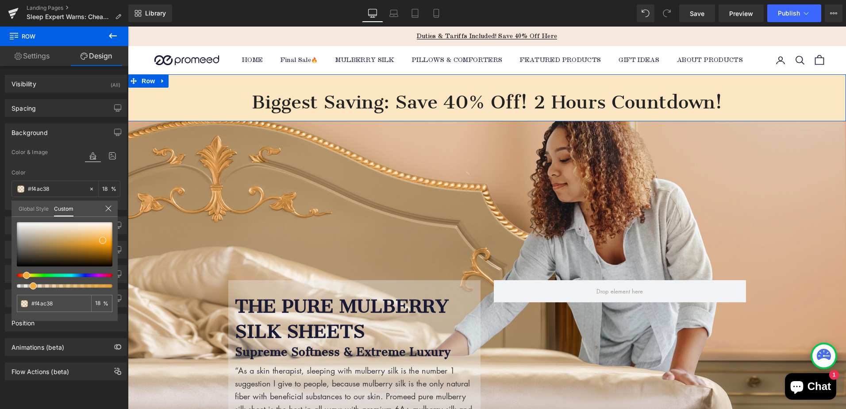
type input "15"
type input "14"
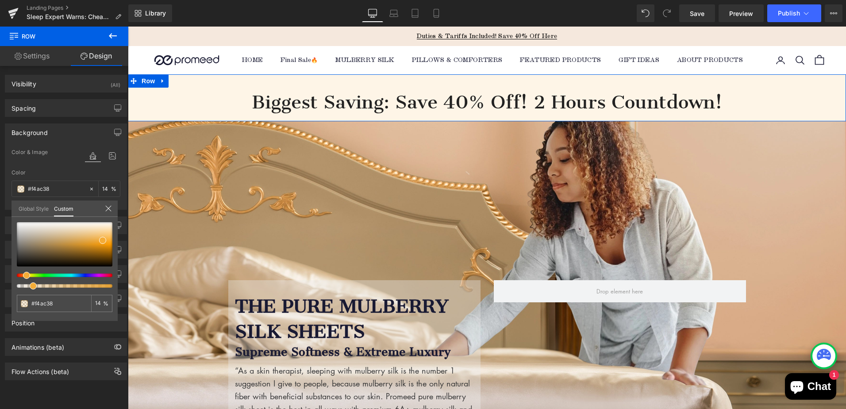
type input "12"
drag, startPoint x: 111, startPoint y: 285, endPoint x: 23, endPoint y: 286, distance: 87.6
click at [23, 286] on div at bounding box center [61, 286] width 96 height 4
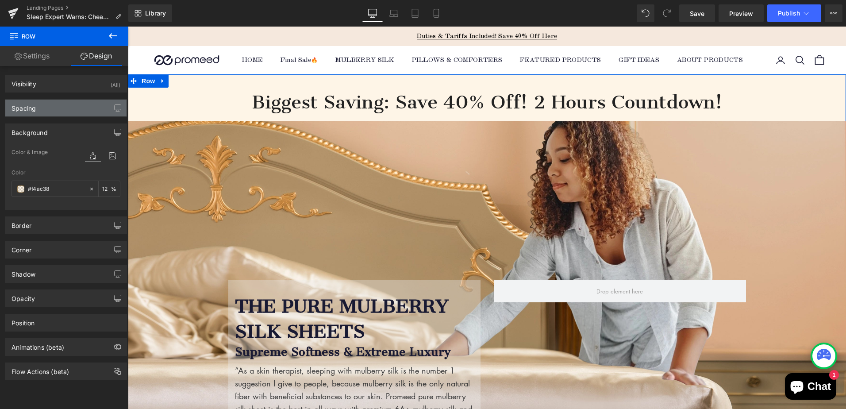
click at [47, 112] on div "Spacing" at bounding box center [65, 108] width 121 height 17
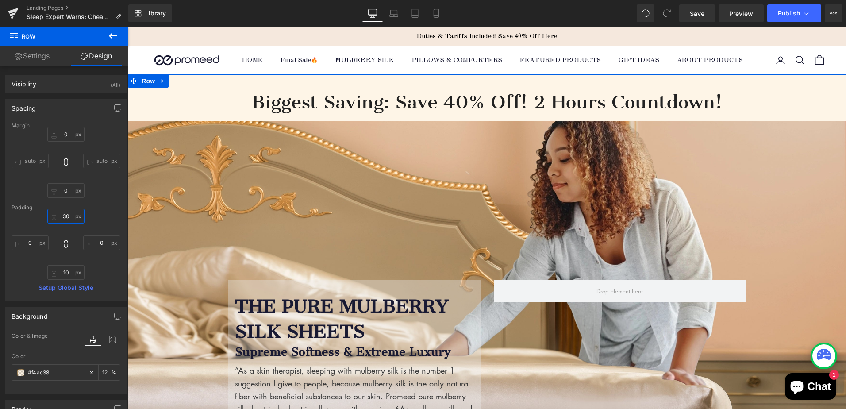
click at [64, 216] on input "30" at bounding box center [65, 216] width 37 height 15
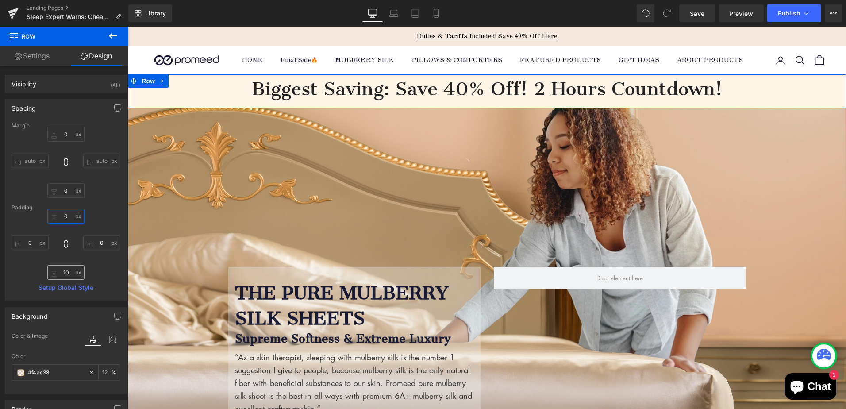
type input "0"
click at [64, 268] on input "10" at bounding box center [65, 272] width 37 height 15
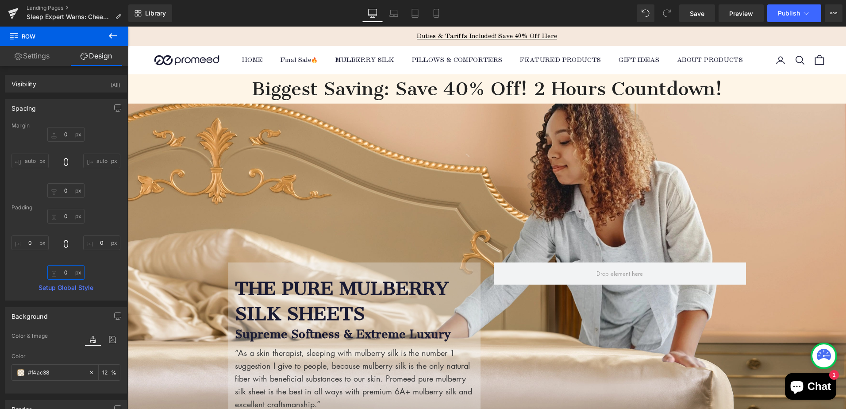
type input "0"
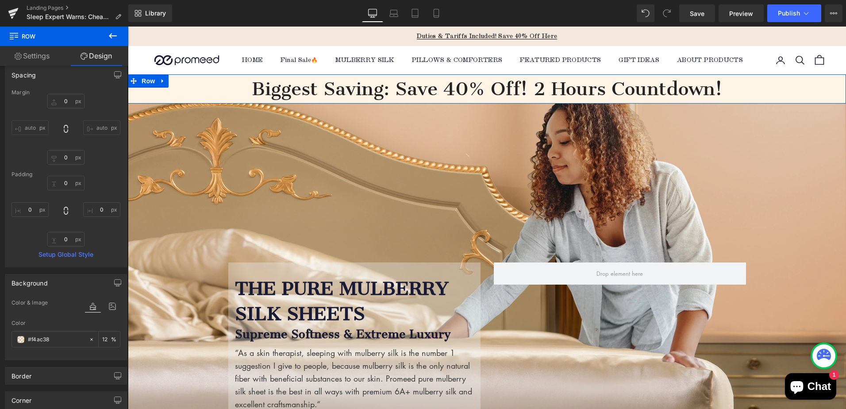
scroll to position [89, 0]
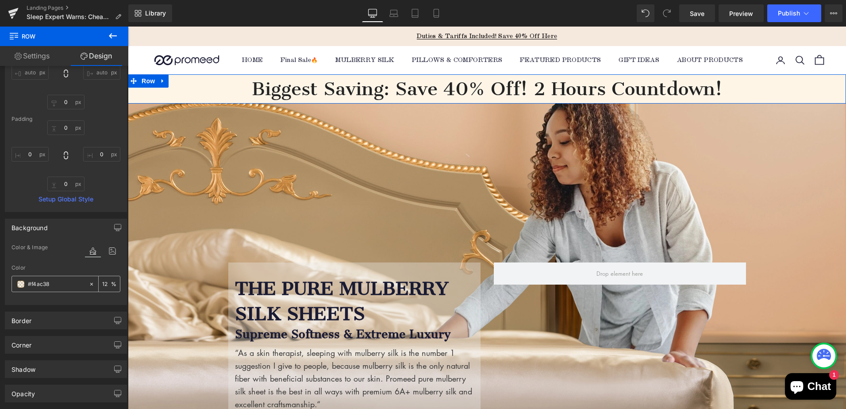
click at [19, 285] on span at bounding box center [20, 284] width 7 height 7
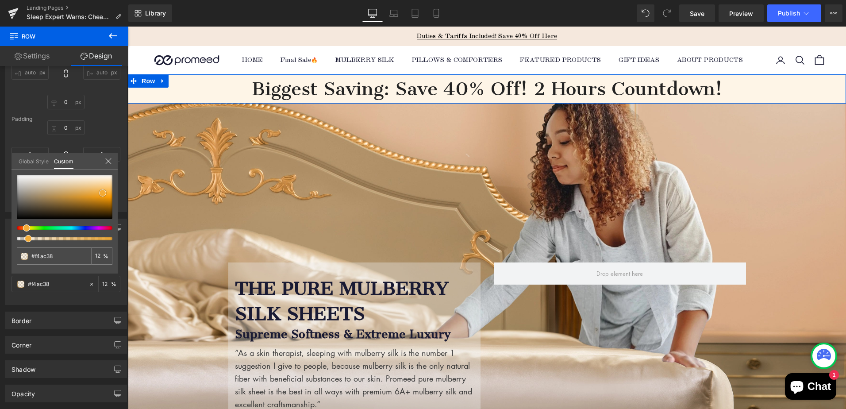
click at [69, 179] on div at bounding box center [65, 197] width 96 height 44
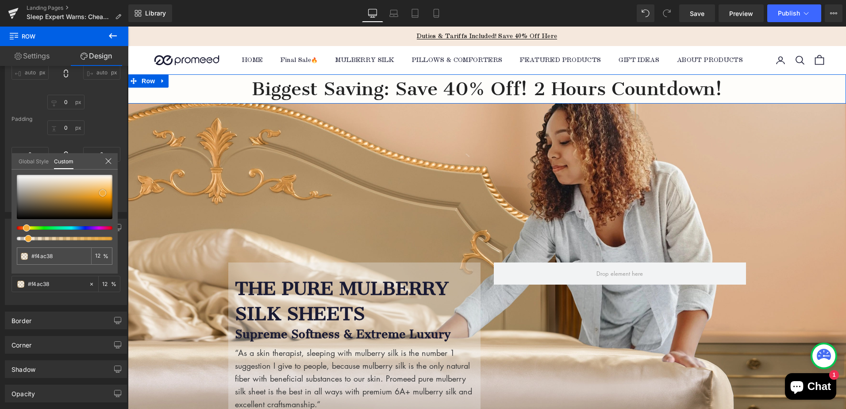
type input "#f3e8d7"
type input "#f0d1a2"
click at [88, 184] on div at bounding box center [65, 197] width 96 height 44
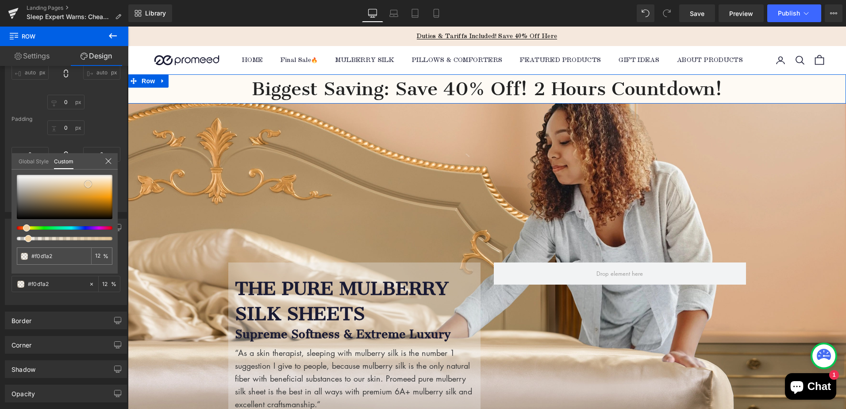
type input "#ebbd79"
click at [89, 188] on div at bounding box center [65, 197] width 96 height 44
type input "#e3a344"
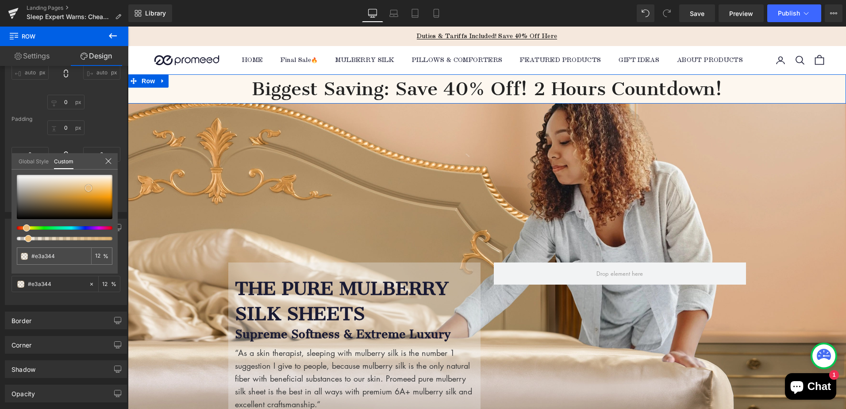
click at [89, 193] on div at bounding box center [65, 197] width 96 height 44
type input "#c8831c"
click at [88, 199] on div at bounding box center [65, 197] width 96 height 44
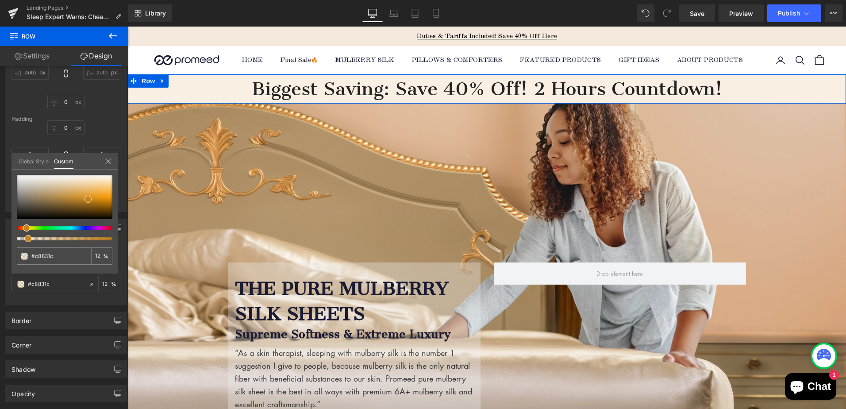
type input "16"
type input "19"
type input "22"
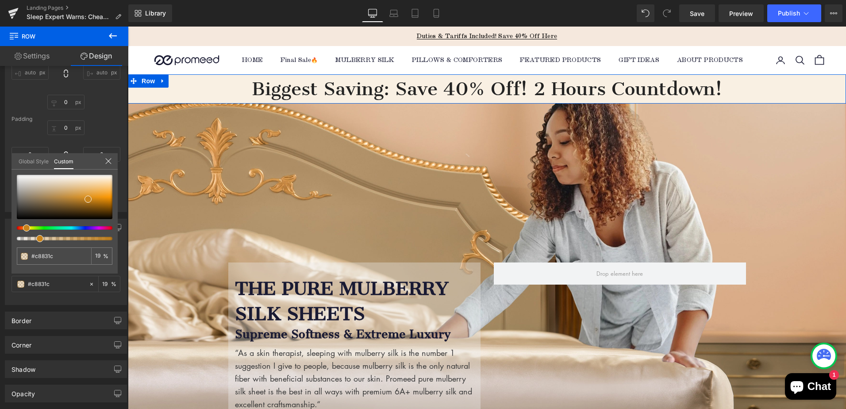
type input "22"
type input "25"
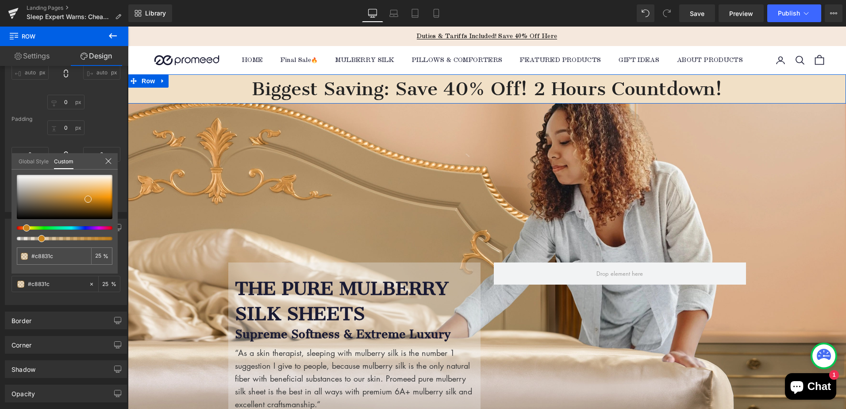
type input "26"
type input "27"
type input "26"
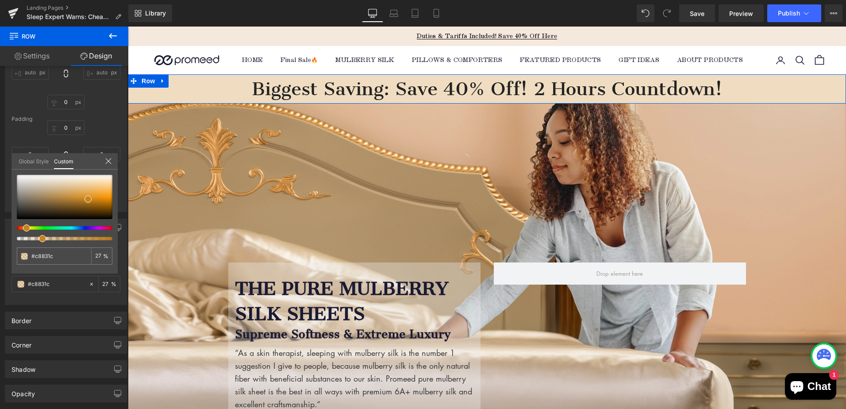
type input "26"
drag, startPoint x: 26, startPoint y: 238, endPoint x: 36, endPoint y: 239, distance: 9.8
click at [36, 239] on div at bounding box center [61, 239] width 96 height 4
type input "25"
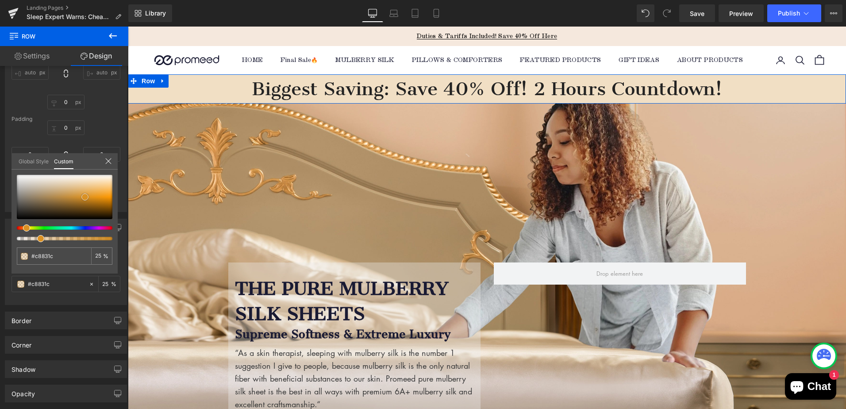
type input "#ce8921"
type input "#dc962c"
type input "#db9c3d"
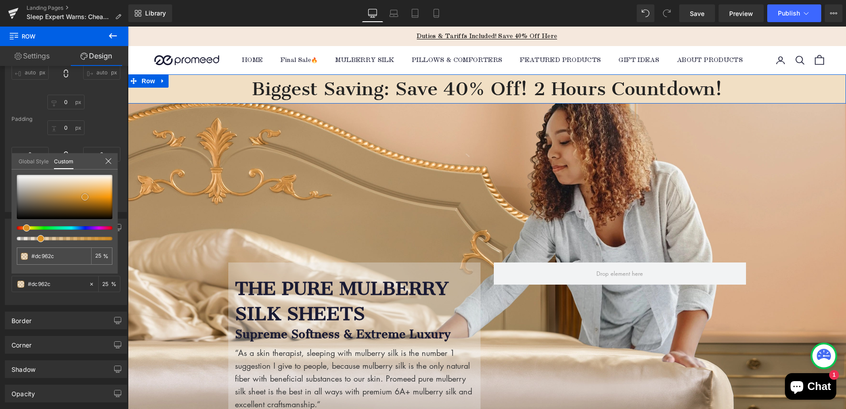
type input "#db9c3d"
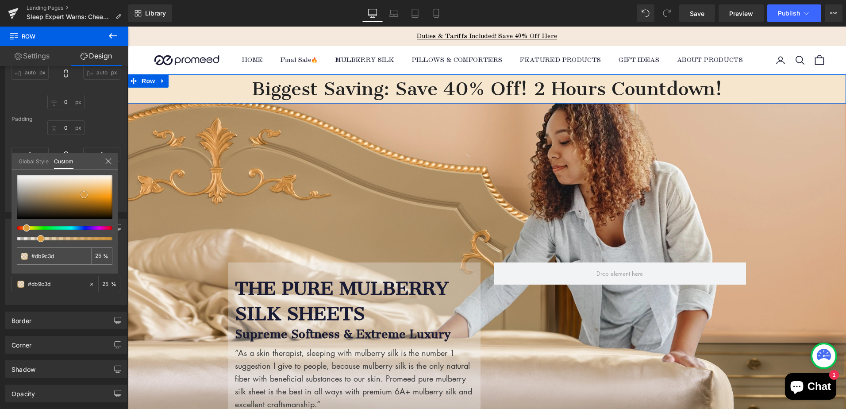
type input "#dd9e40"
type input "#dc9e41"
type input "#daa047"
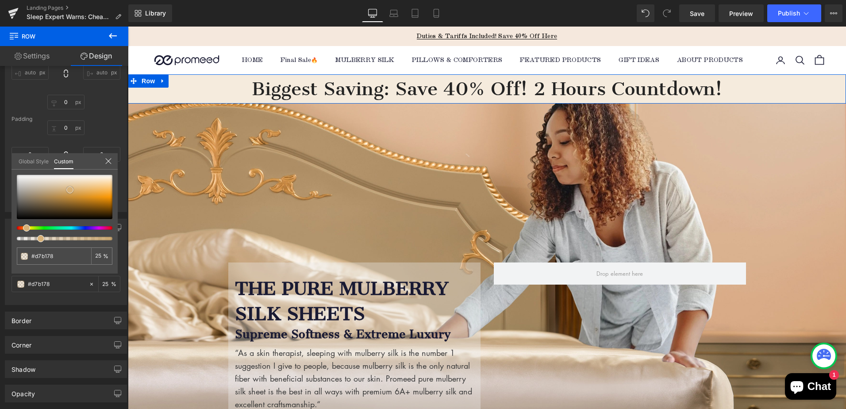
drag, startPoint x: 88, startPoint y: 197, endPoint x: 70, endPoint y: 188, distance: 20.4
click at [70, 188] on span at bounding box center [69, 189] width 7 height 7
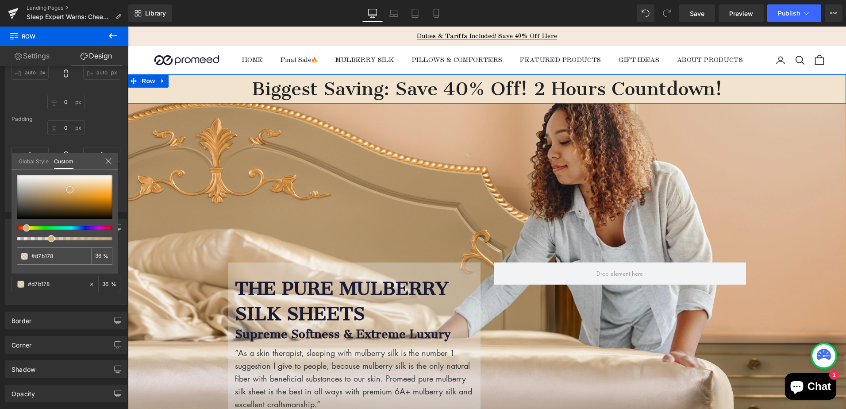
drag, startPoint x: 41, startPoint y: 239, endPoint x: 49, endPoint y: 239, distance: 7.5
click at [49, 239] on span at bounding box center [51, 238] width 7 height 7
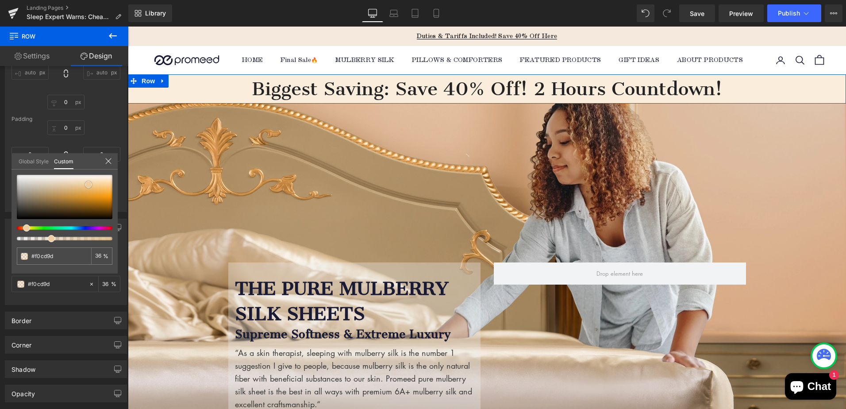
drag, startPoint x: 70, startPoint y: 189, endPoint x: 89, endPoint y: 184, distance: 19.3
click at [89, 184] on span at bounding box center [88, 184] width 7 height 7
click at [93, 185] on span at bounding box center [91, 184] width 7 height 7
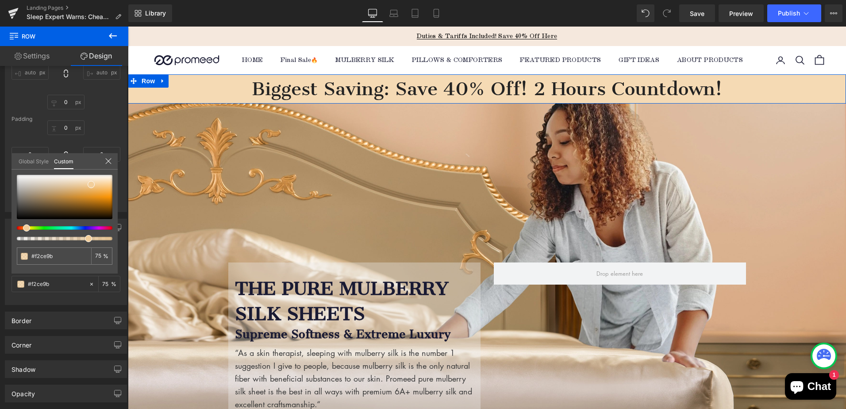
drag, startPoint x: 52, startPoint y: 239, endPoint x: 87, endPoint y: 240, distance: 34.5
click at [87, 240] on span at bounding box center [88, 238] width 7 height 7
drag, startPoint x: 109, startPoint y: 162, endPoint x: 19, endPoint y: 128, distance: 95.5
click at [109, 162] on icon at bounding box center [108, 161] width 6 height 6
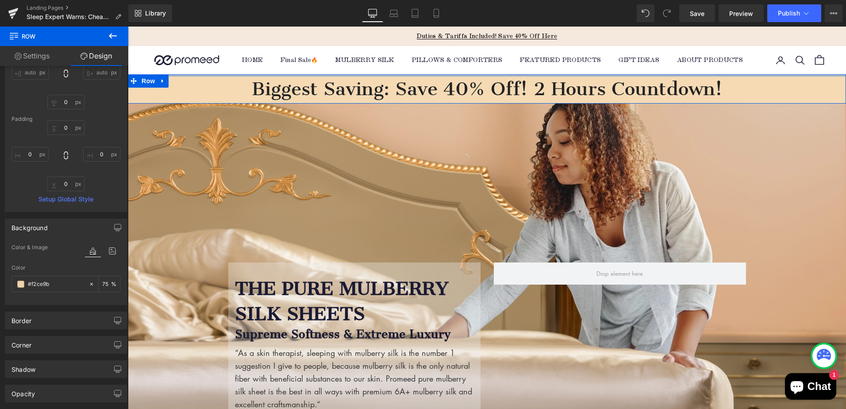
click at [273, 98] on p "Biggest Saving: Save 40% Off! 2 Hours Countdown!" at bounding box center [487, 88] width 718 height 29
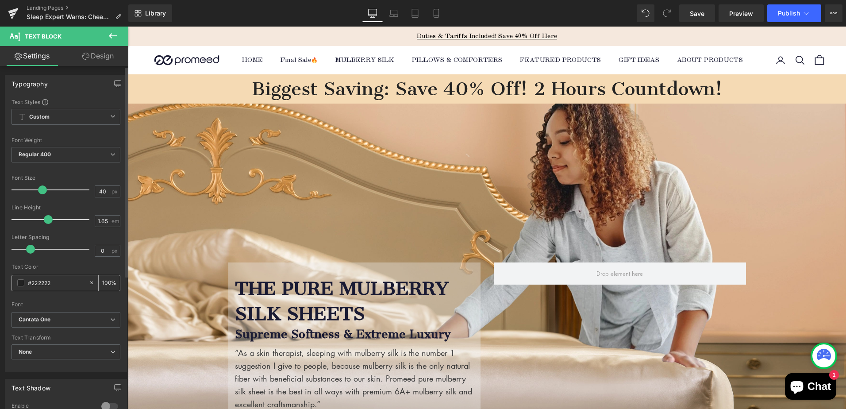
click at [21, 282] on span at bounding box center [20, 282] width 7 height 7
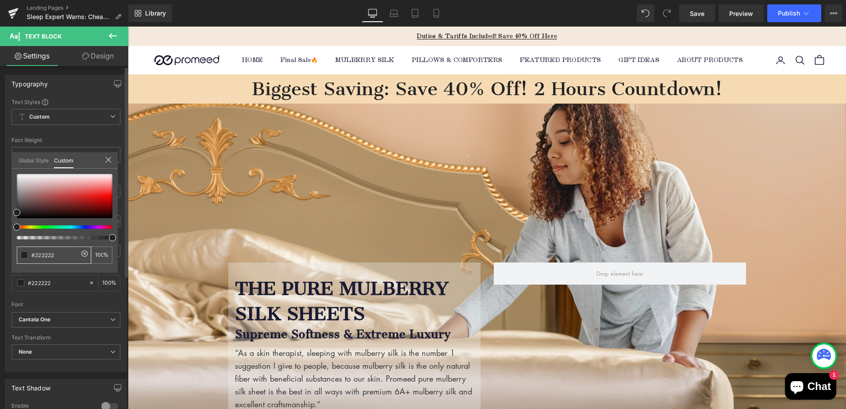
drag, startPoint x: 35, startPoint y: 254, endPoint x: 77, endPoint y: 252, distance: 42.5
click at [77, 252] on input "#222222" at bounding box center [54, 255] width 47 height 9
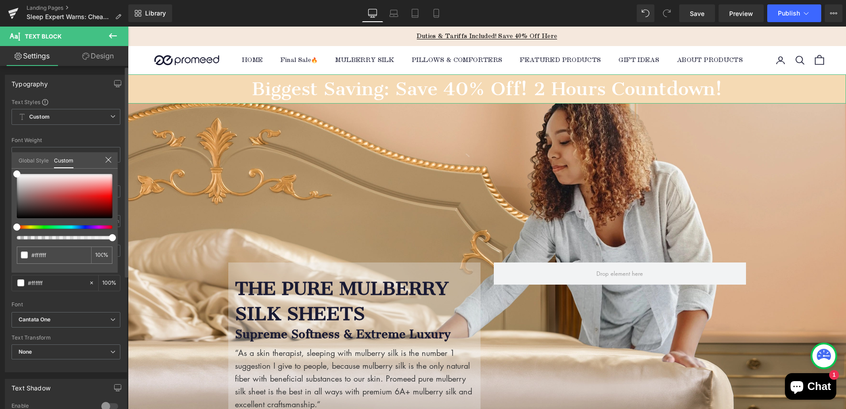
click at [110, 159] on icon at bounding box center [108, 159] width 7 height 7
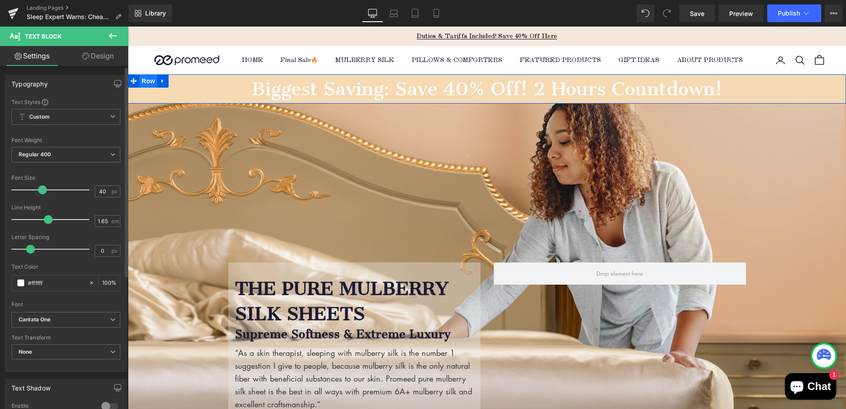
click at [144, 84] on span "Row" at bounding box center [148, 80] width 18 height 13
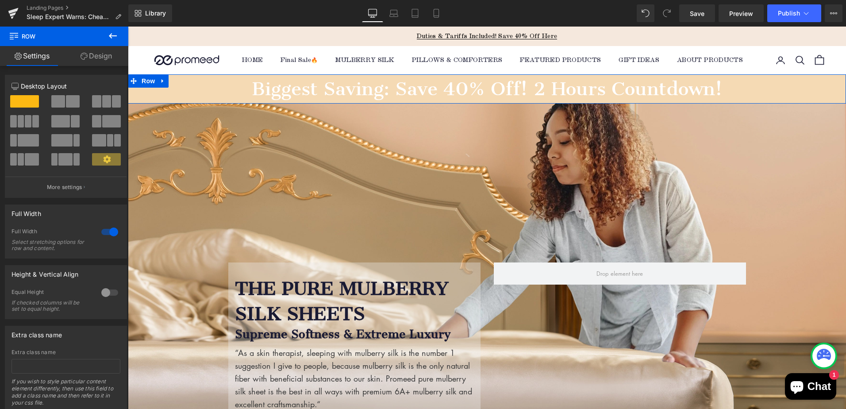
drag, startPoint x: 97, startPoint y: 56, endPoint x: 41, endPoint y: 135, distance: 96.4
click at [97, 56] on link "Design" at bounding box center [96, 56] width 64 height 20
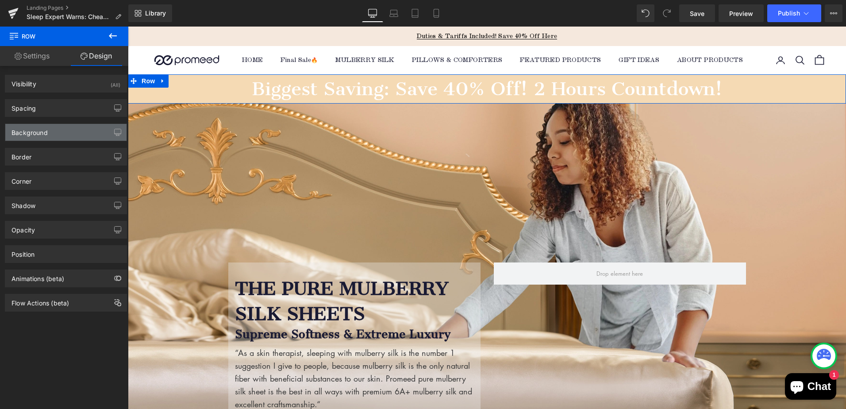
click at [41, 134] on div "Background" at bounding box center [30, 130] width 36 height 12
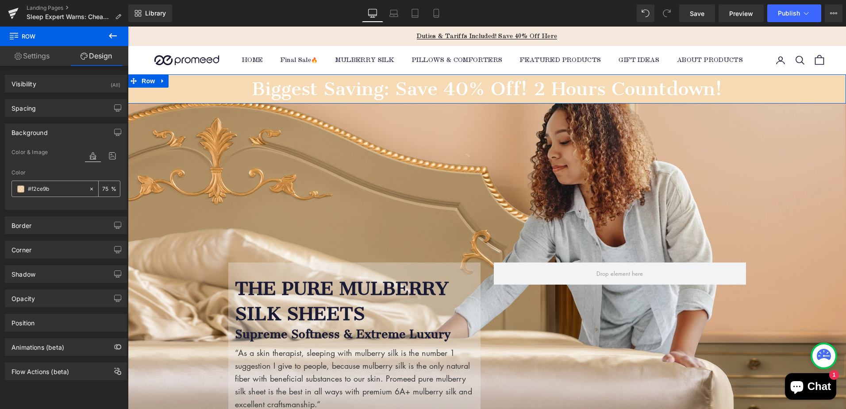
click at [19, 191] on span at bounding box center [20, 188] width 7 height 7
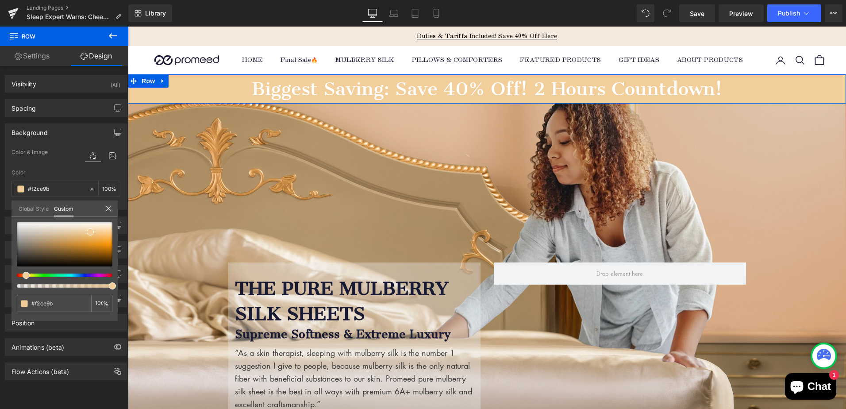
drag, startPoint x: 88, startPoint y: 286, endPoint x: 112, endPoint y: 287, distance: 23.9
click at [112, 287] on span at bounding box center [112, 285] width 7 height 7
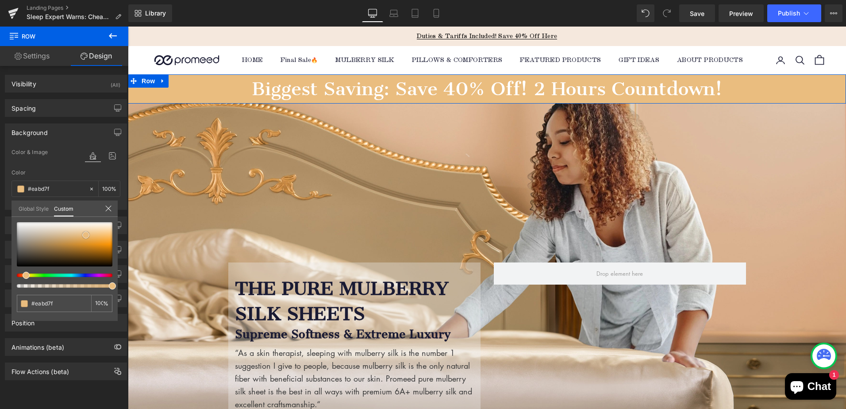
drag, startPoint x: 90, startPoint y: 232, endPoint x: 86, endPoint y: 235, distance: 5.4
click at [86, 235] on span at bounding box center [85, 234] width 7 height 7
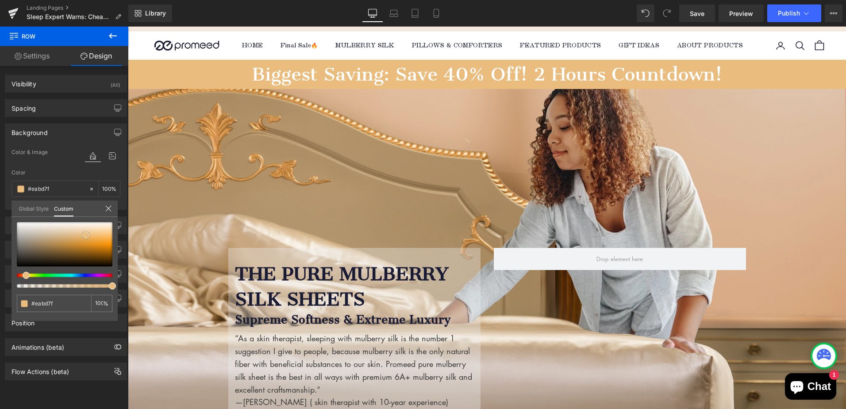
scroll to position [0, 0]
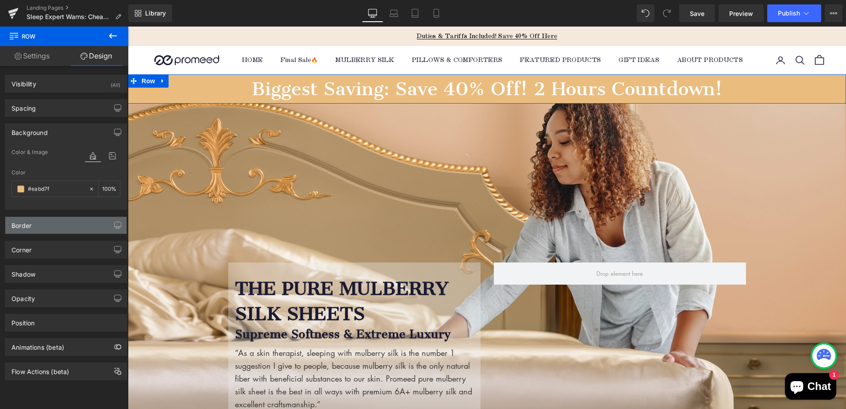
click at [41, 226] on div "Border" at bounding box center [65, 225] width 121 height 17
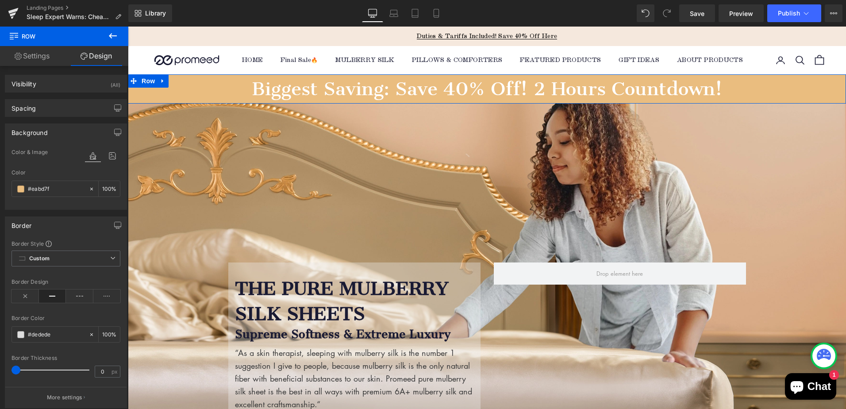
click at [41, 226] on div "Border" at bounding box center [65, 225] width 121 height 17
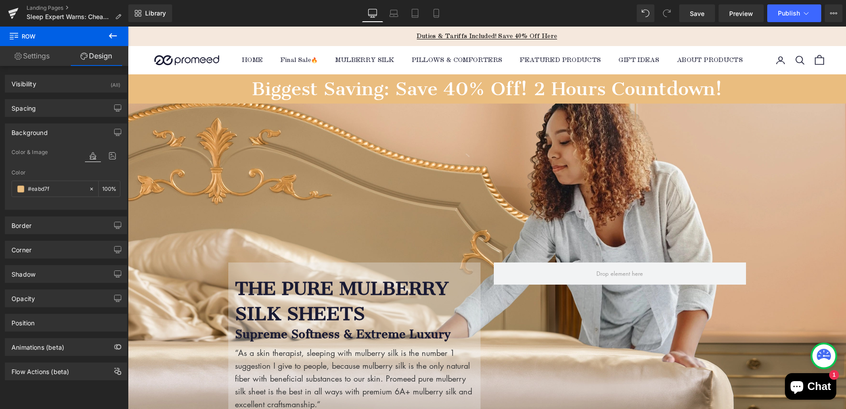
click at [424, 89] on p "Biggest Saving: Save 40% Off! 2 Hours Countdown!" at bounding box center [487, 88] width 718 height 29
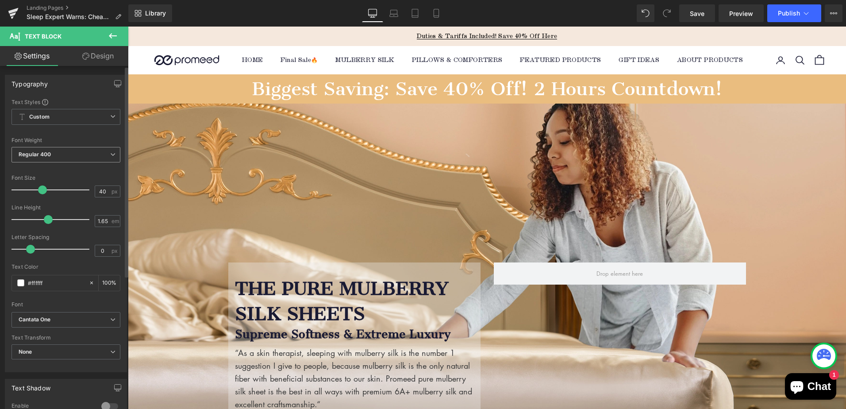
click at [58, 153] on span "Regular 400" at bounding box center [66, 154] width 109 height 15
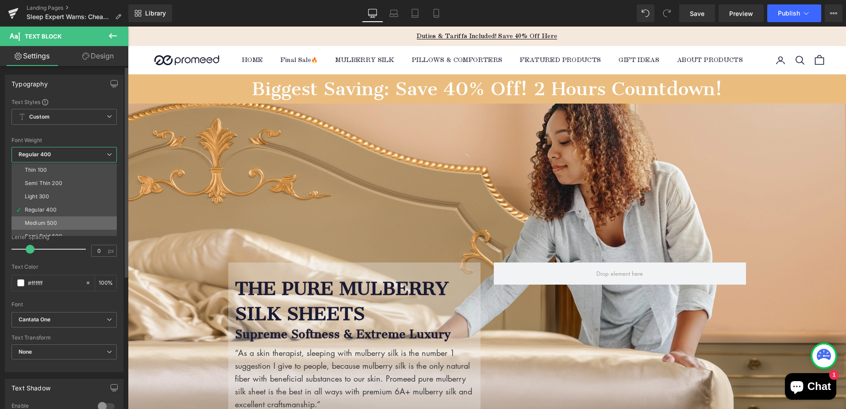
click at [57, 220] on li "Medium 500" at bounding box center [66, 222] width 109 height 13
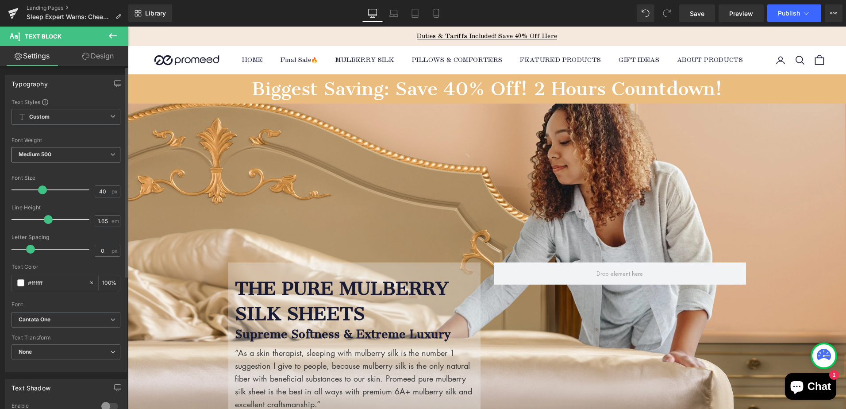
click at [55, 158] on span "Medium 500" at bounding box center [66, 154] width 109 height 15
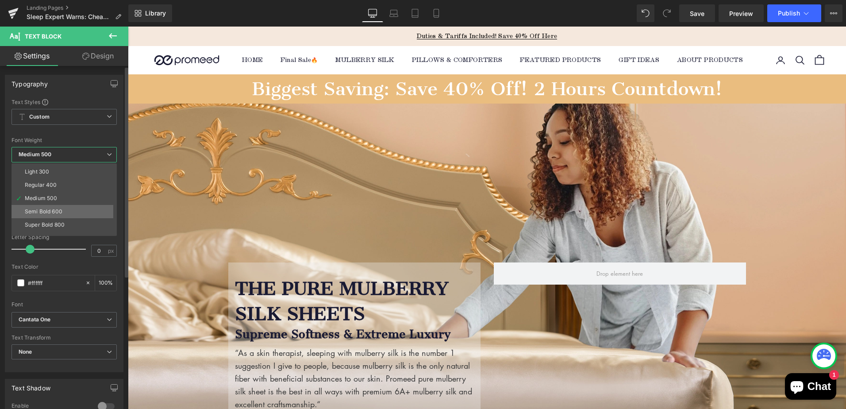
scroll to position [44, 0]
click at [58, 191] on div "Semi Bold 600" at bounding box center [44, 192] width 38 height 6
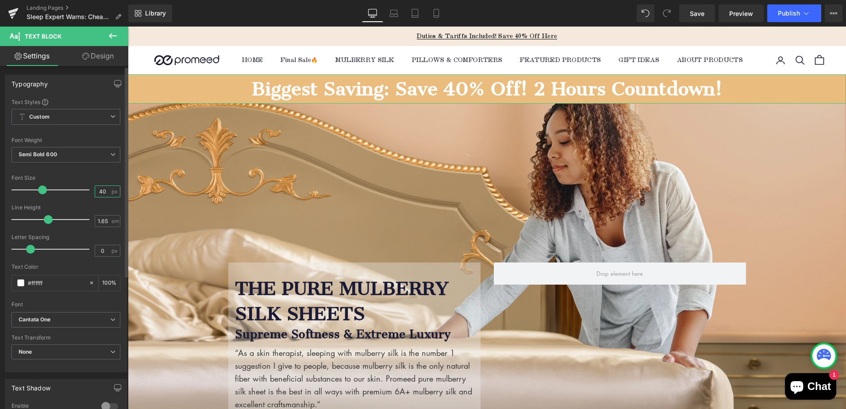
drag, startPoint x: 97, startPoint y: 192, endPoint x: 104, endPoint y: 192, distance: 6.6
click at [104, 192] on input "40" at bounding box center [102, 191] width 15 height 11
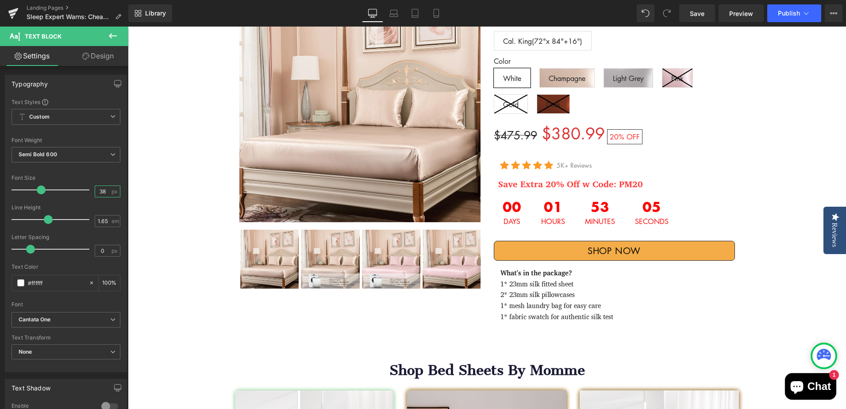
scroll to position [1638, 0]
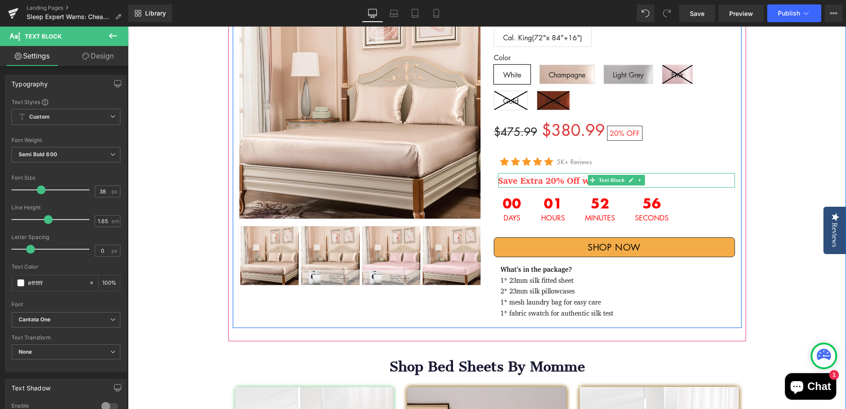
click at [527, 173] on strong "Save Extra 20% Off w Code: PM20" at bounding box center [570, 180] width 145 height 15
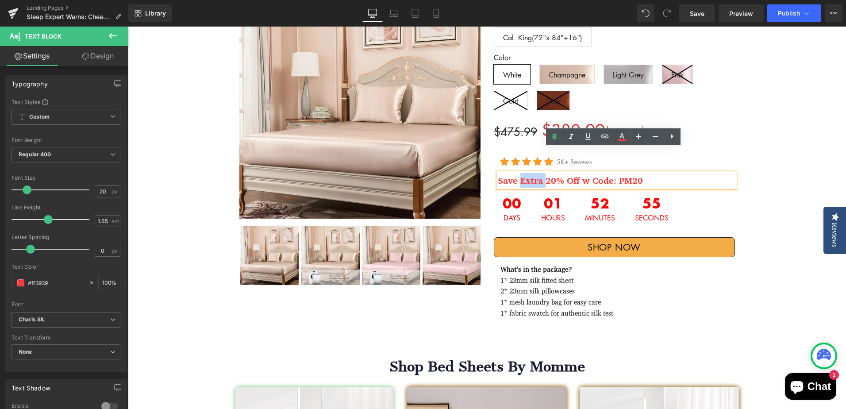
drag, startPoint x: 517, startPoint y: 158, endPoint x: 542, endPoint y: 155, distance: 24.9
click at [542, 173] on strong "Save Extra 20% Off w Code: PM20" at bounding box center [570, 180] width 145 height 15
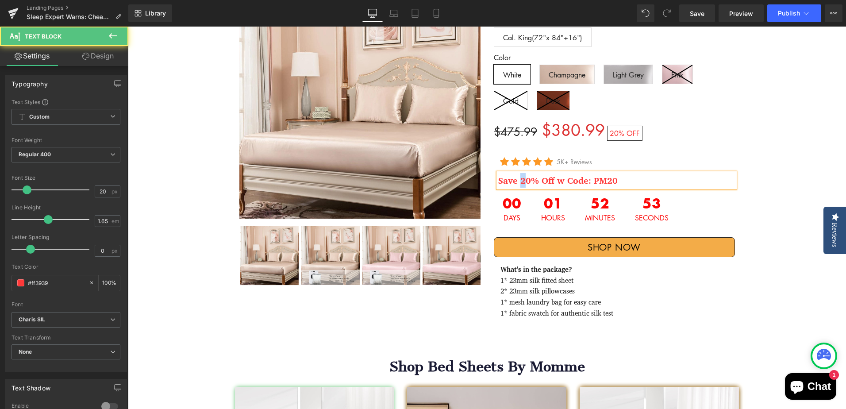
drag, startPoint x: 518, startPoint y: 152, endPoint x: 523, endPoint y: 152, distance: 4.9
click at [523, 173] on strong "Save 20% Off w Code: PM20" at bounding box center [558, 180] width 120 height 15
click at [555, 173] on strong "Save 40% Off w Code: PM20" at bounding box center [558, 180] width 120 height 15
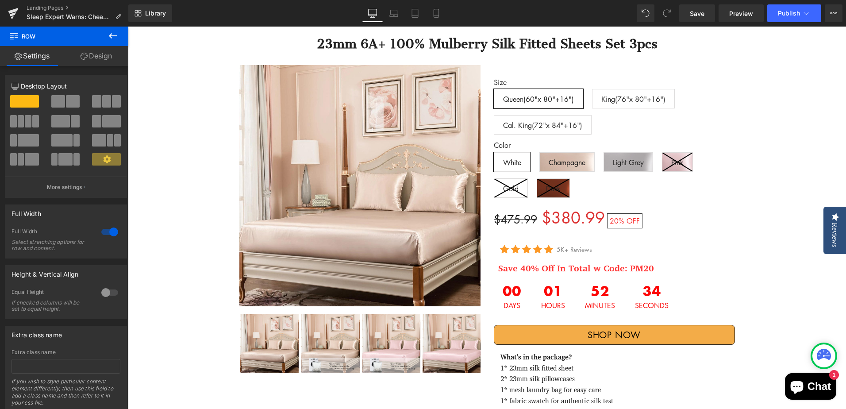
scroll to position [1549, 0]
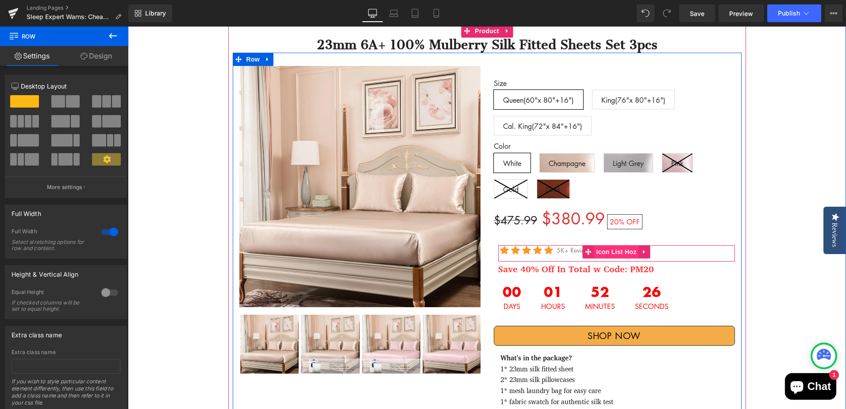
click at [613, 245] on span "Icon List Hoz" at bounding box center [616, 251] width 45 height 13
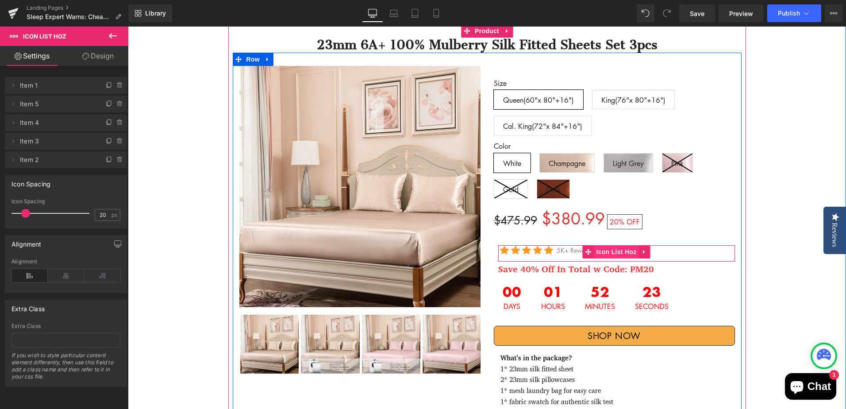
click at [611, 245] on span "Icon List Hoz" at bounding box center [616, 251] width 45 height 13
click at [557, 245] on ul "Icon Icon Icon Icon Icon" at bounding box center [616, 253] width 237 height 16
click at [613, 245] on span "Icon List Hoz" at bounding box center [616, 251] width 45 height 13
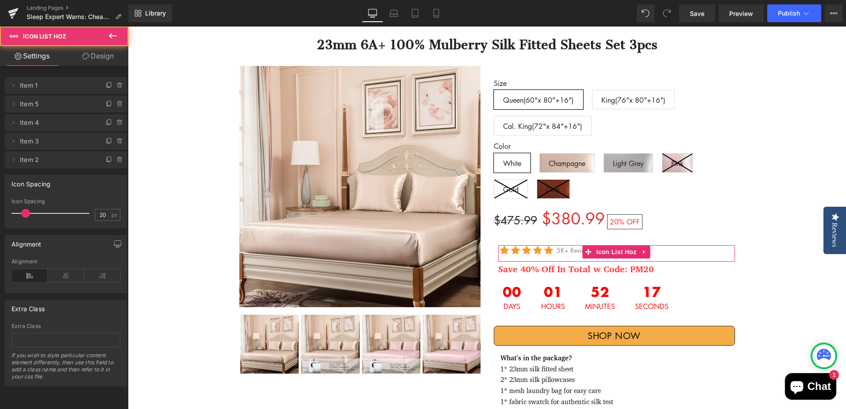
drag, startPoint x: 112, startPoint y: 58, endPoint x: 32, endPoint y: 104, distance: 92.5
click at [112, 58] on link "Design" at bounding box center [98, 56] width 64 height 20
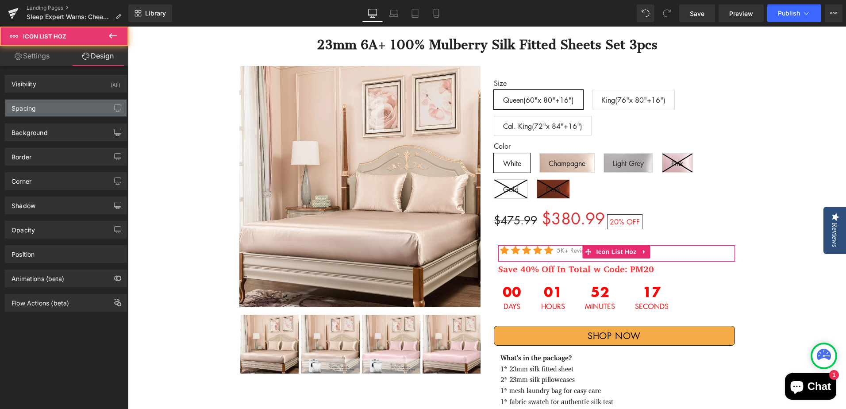
click at [32, 104] on div "Spacing" at bounding box center [24, 106] width 24 height 12
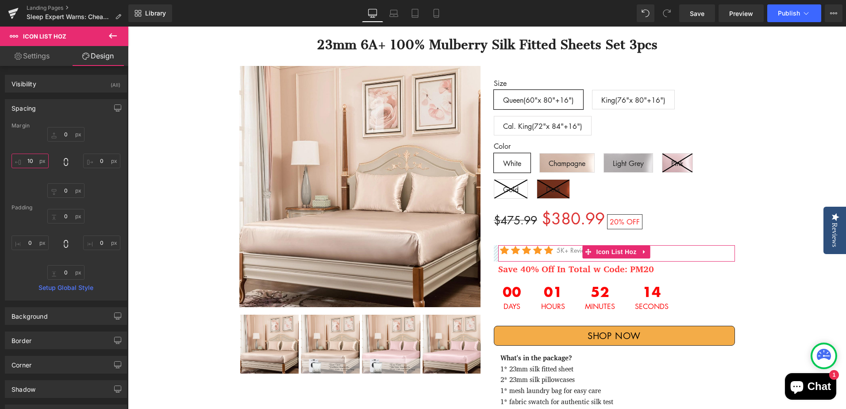
click at [35, 162] on input "10" at bounding box center [30, 161] width 37 height 15
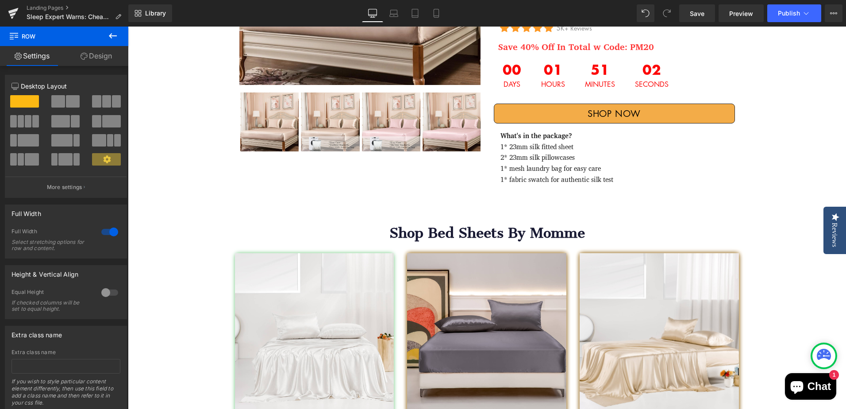
scroll to position [1770, 0]
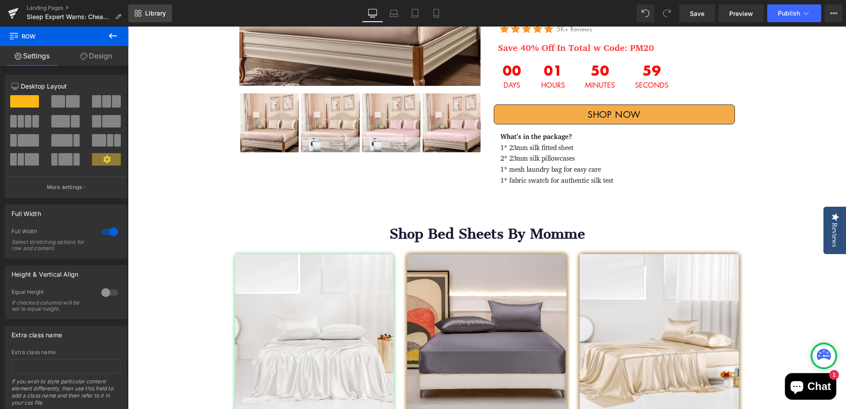
click at [159, 13] on span "Library" at bounding box center [155, 13] width 21 height 8
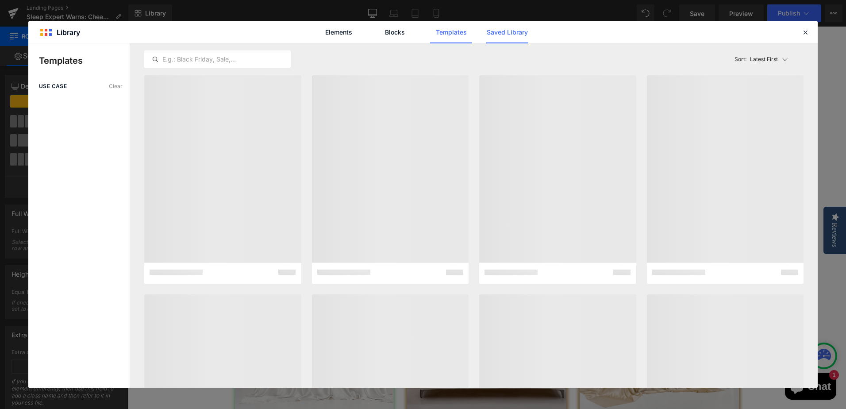
click at [503, 33] on link "Saved Library" at bounding box center [507, 32] width 42 height 22
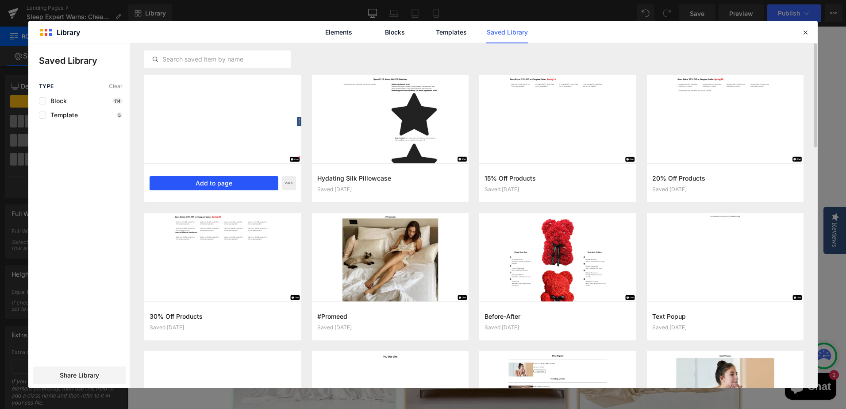
click at [244, 181] on button "Add to page" at bounding box center [214, 183] width 129 height 14
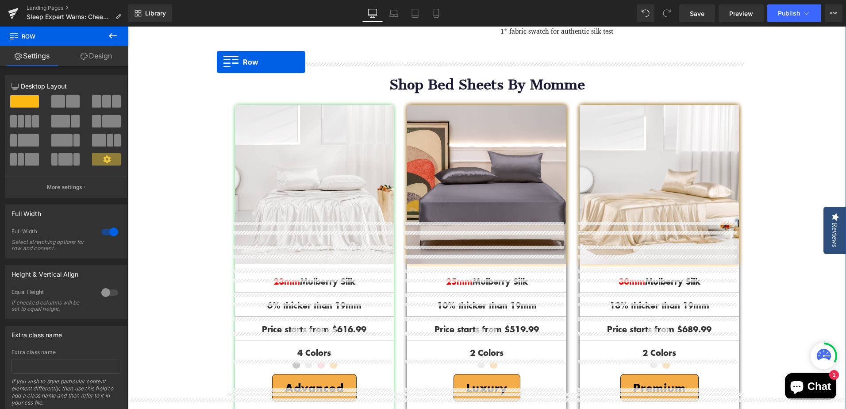
scroll to position [1893, 0]
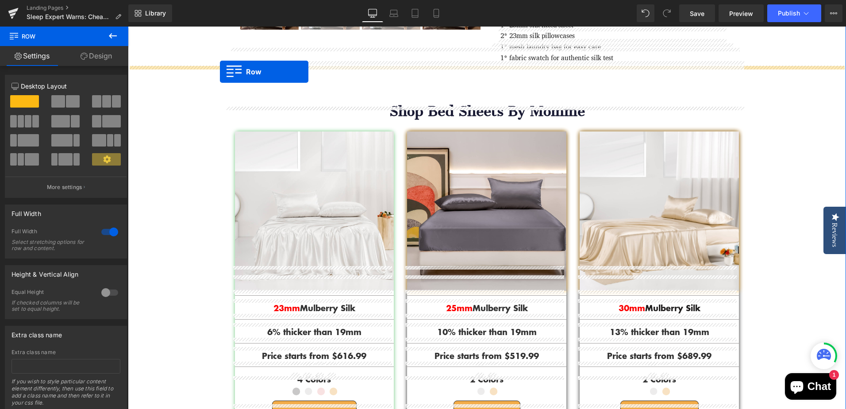
drag, startPoint x: 225, startPoint y: 255, endPoint x: 220, endPoint y: 72, distance: 183.7
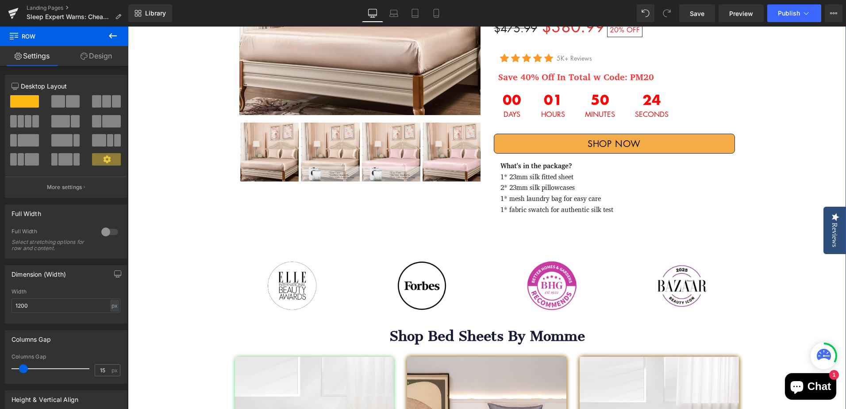
scroll to position [1741, 0]
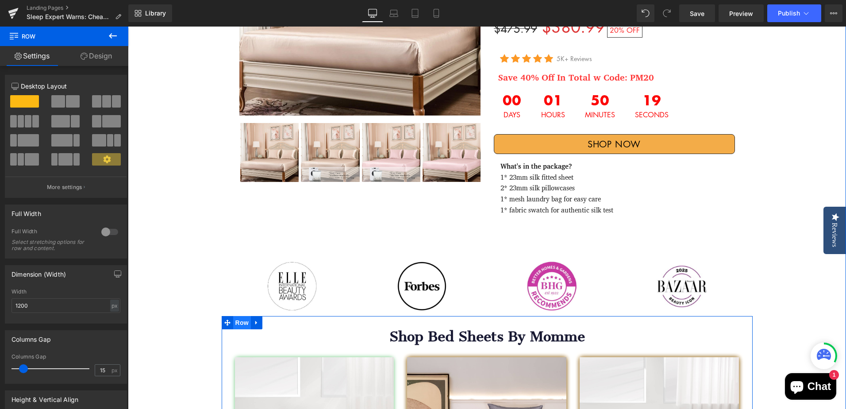
click at [240, 316] on span "Row" at bounding box center [242, 322] width 18 height 13
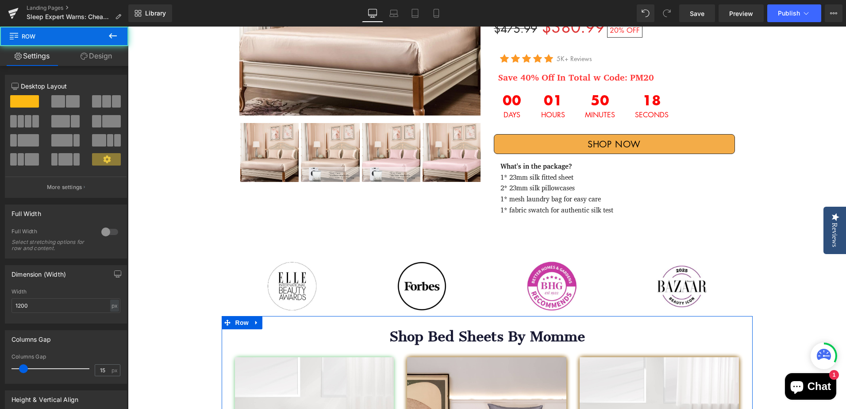
click at [86, 50] on link "Design" at bounding box center [96, 56] width 64 height 20
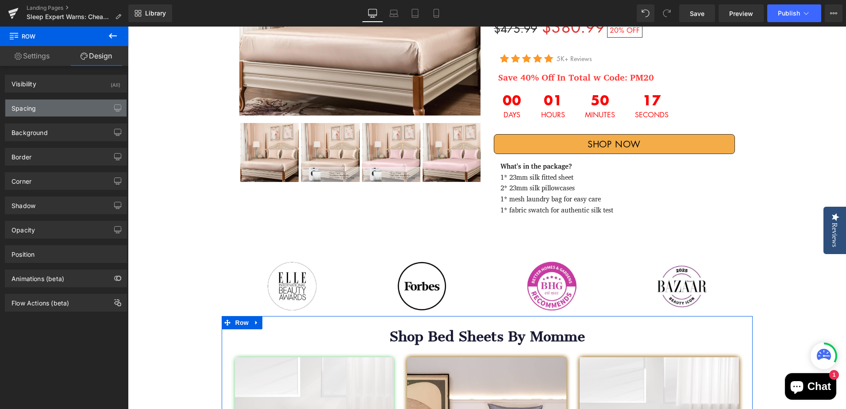
click at [46, 110] on div "Spacing" at bounding box center [65, 108] width 121 height 17
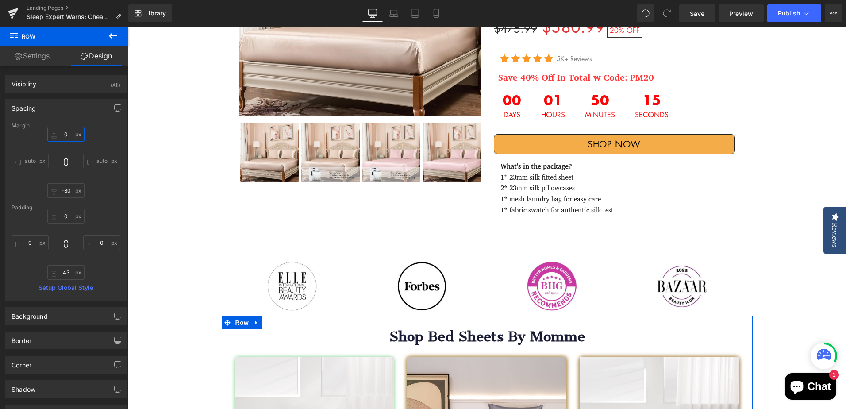
click at [65, 135] on input "0" at bounding box center [65, 134] width 37 height 15
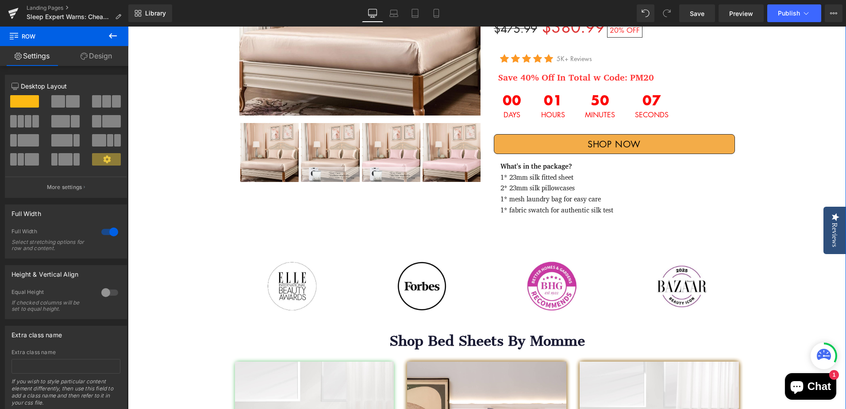
click at [237, 320] on span "Row" at bounding box center [242, 326] width 18 height 13
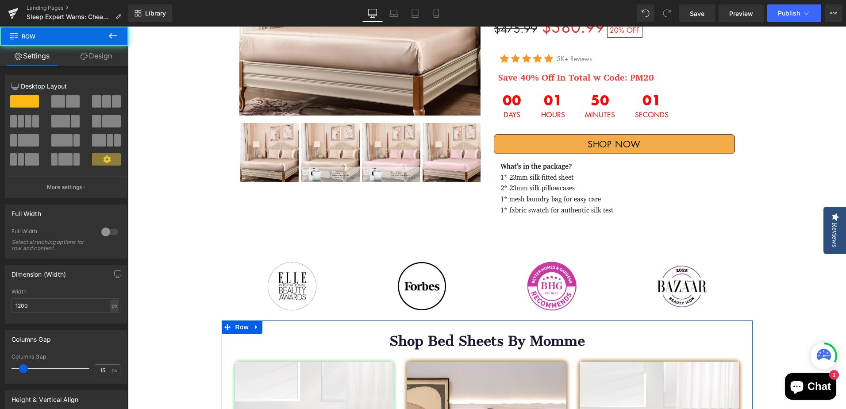
drag, startPoint x: 102, startPoint y: 58, endPoint x: 41, endPoint y: 104, distance: 75.9
click at [102, 58] on link "Design" at bounding box center [96, 56] width 64 height 20
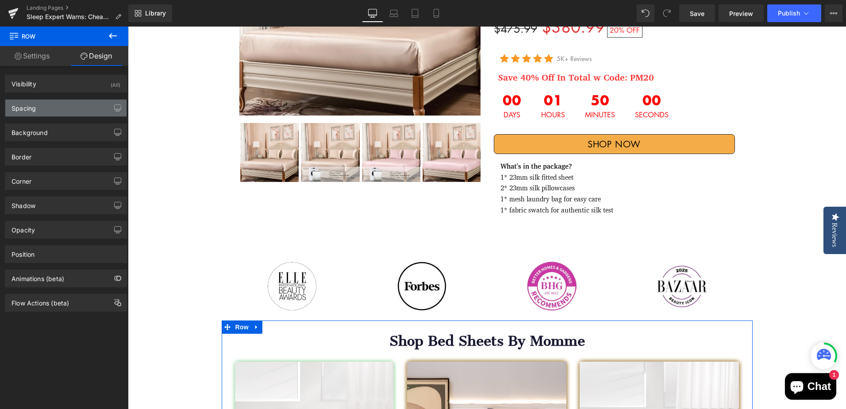
click at [42, 114] on div "Spacing" at bounding box center [65, 108] width 121 height 17
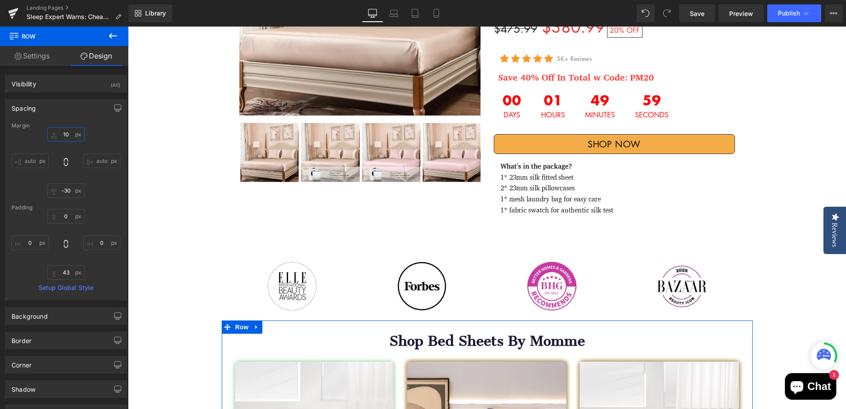
click at [61, 132] on input "10" at bounding box center [65, 134] width 37 height 15
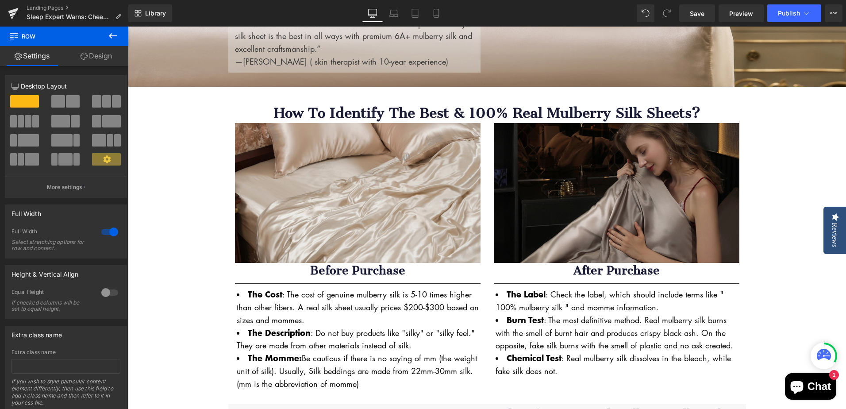
scroll to position [280, 0]
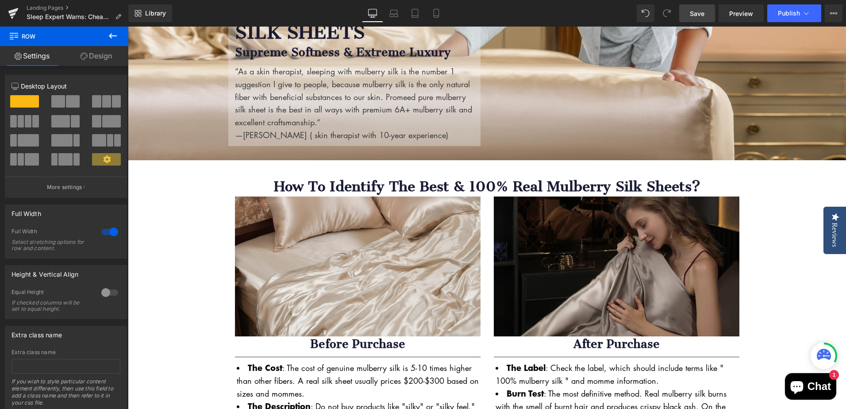
drag, startPoint x: 698, startPoint y: 8, endPoint x: 658, endPoint y: 179, distance: 175.9
click at [698, 8] on link "Save" at bounding box center [697, 13] width 36 height 18
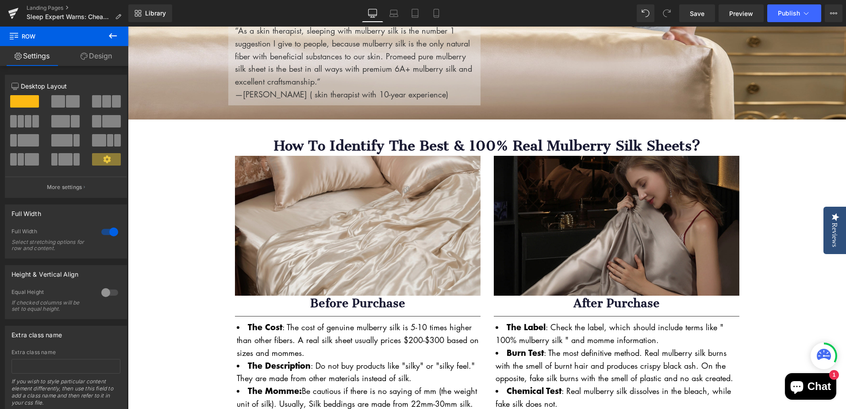
scroll to position [324, 0]
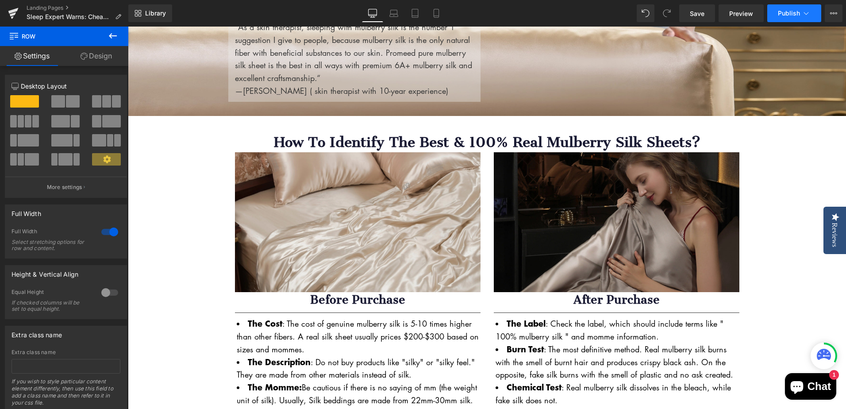
click at [788, 12] on span "Publish" at bounding box center [789, 13] width 22 height 7
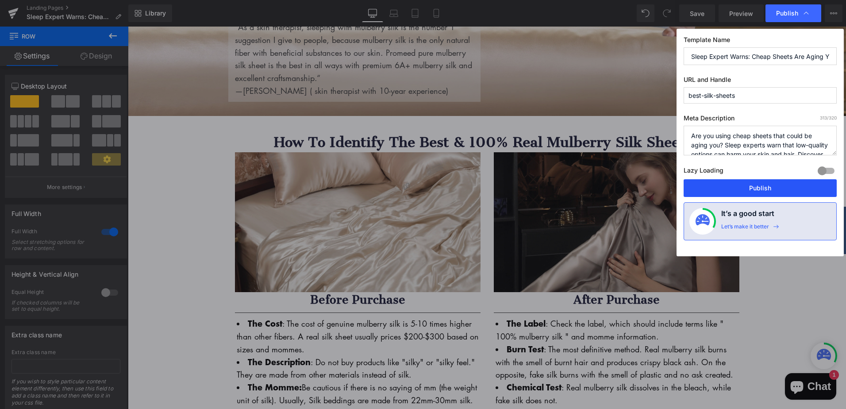
click at [769, 191] on button "Publish" at bounding box center [760, 188] width 153 height 18
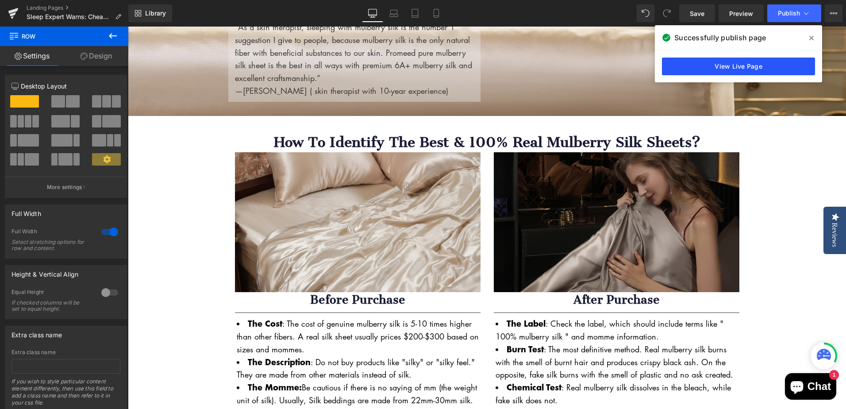
click at [776, 71] on link "View Live Page" at bounding box center [738, 67] width 153 height 18
